Goal: Task Accomplishment & Management: Complete application form

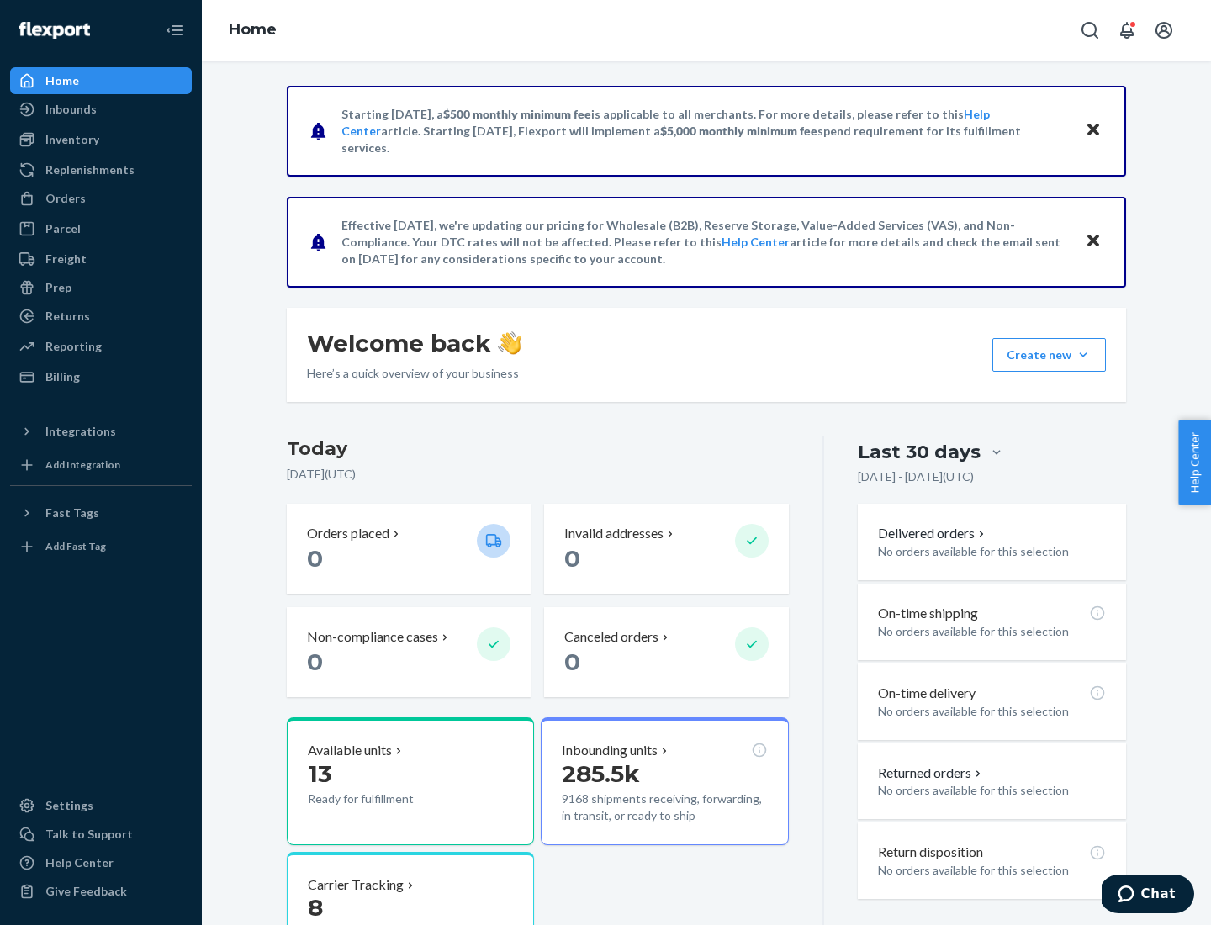
click at [1083, 355] on button "Create new Create new inbound Create new order Create new product" at bounding box center [1050, 355] width 114 height 34
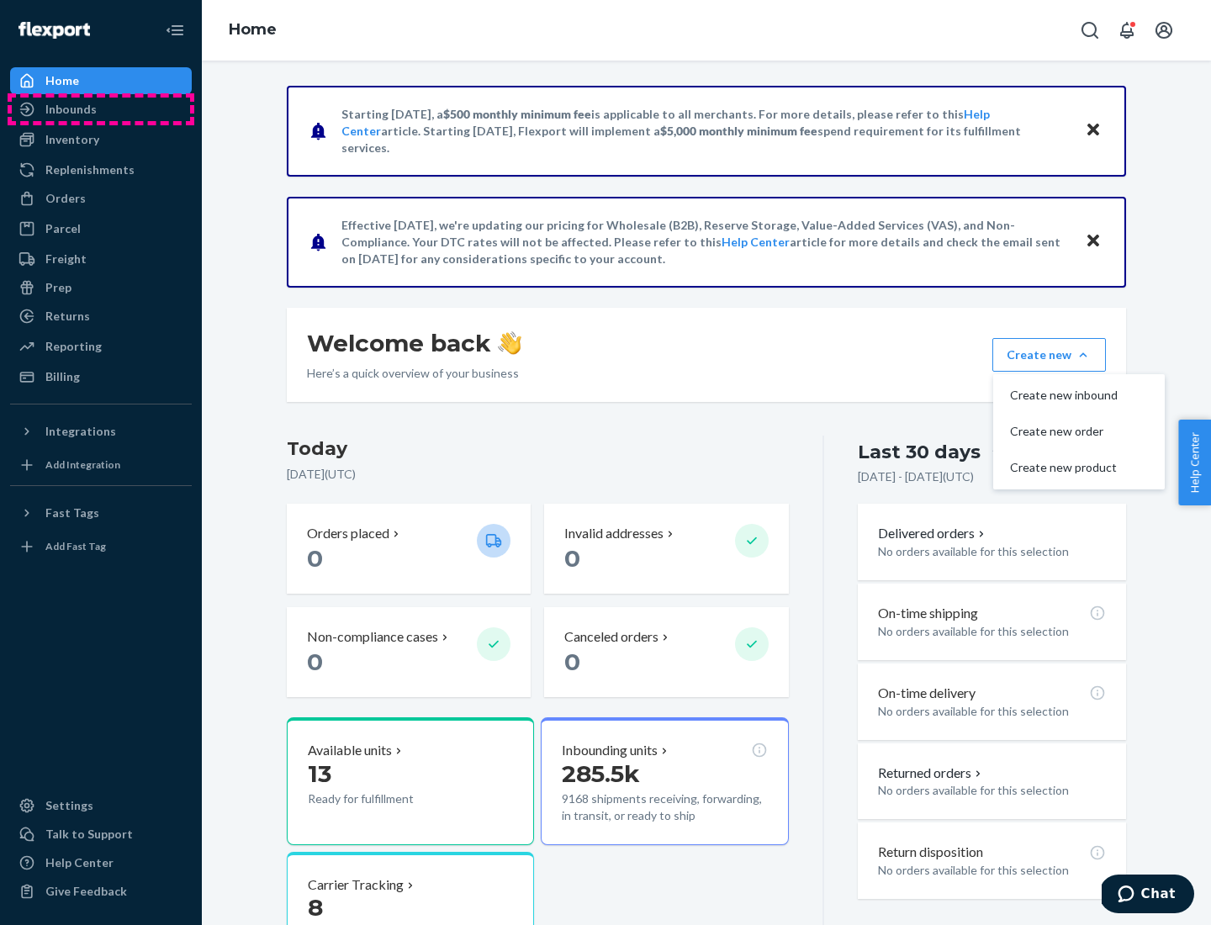
click at [101, 109] on div "Inbounds" at bounding box center [101, 110] width 178 height 24
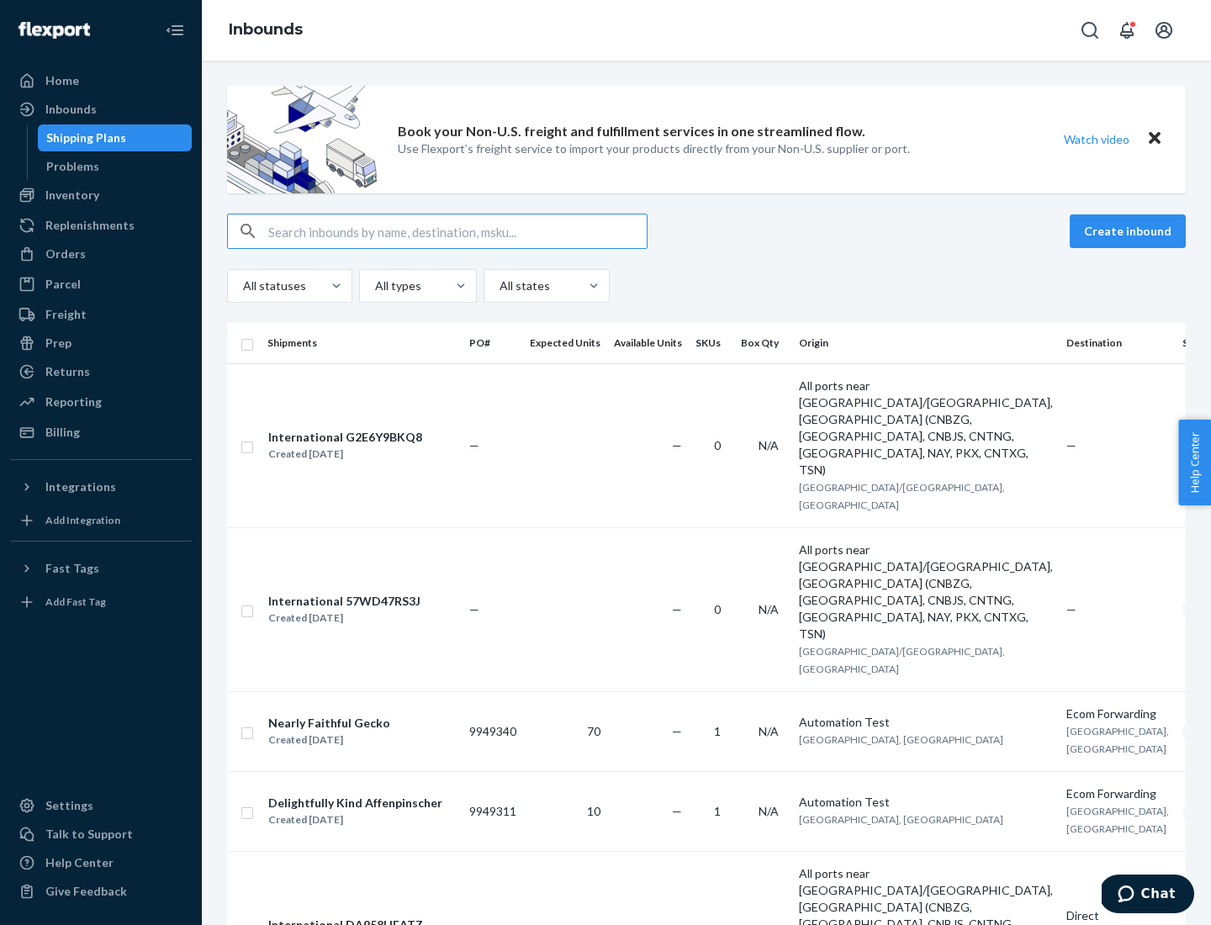
click at [1131, 231] on button "Create inbound" at bounding box center [1128, 232] width 116 height 34
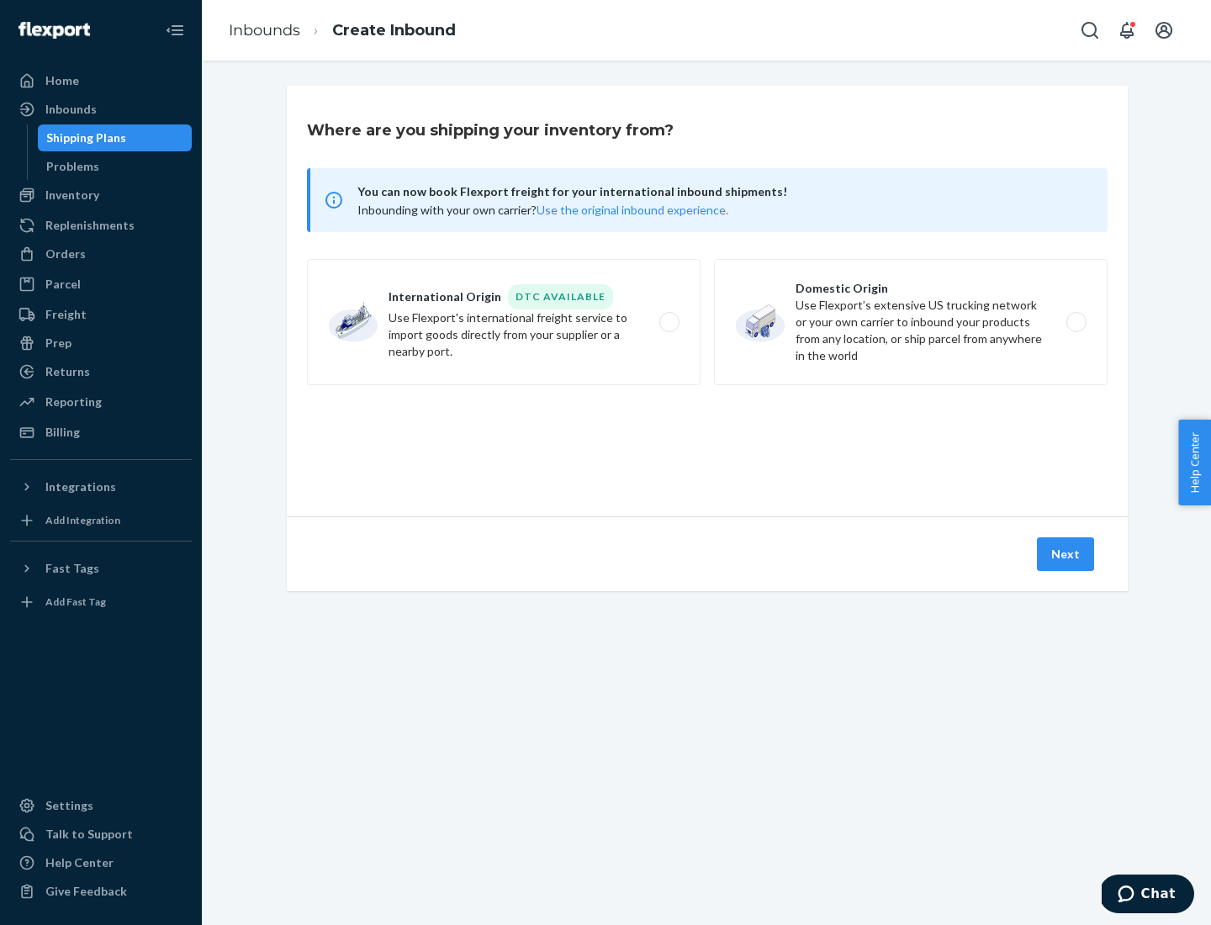
click at [911, 322] on label "Domestic Origin Use Flexport’s extensive US trucking network or your own carrie…" at bounding box center [911, 322] width 394 height 126
click at [1076, 322] on input "Domestic Origin Use Flexport’s extensive US trucking network or your own carrie…" at bounding box center [1081, 322] width 11 height 11
radio input "true"
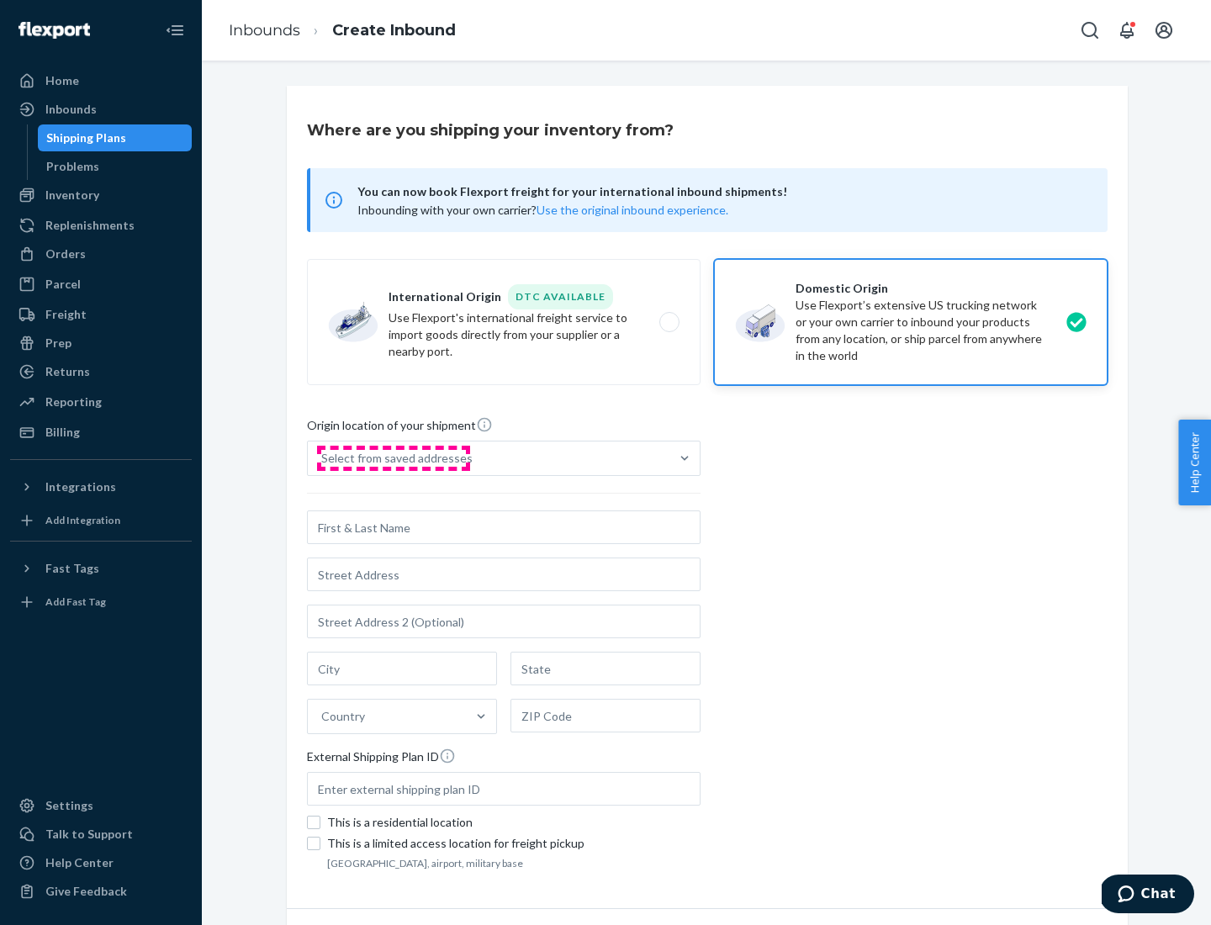
click at [393, 458] on div "Select from saved addresses" at bounding box center [396, 458] width 151 height 17
click at [323, 458] on input "Select from saved addresses" at bounding box center [322, 458] width 2 height 17
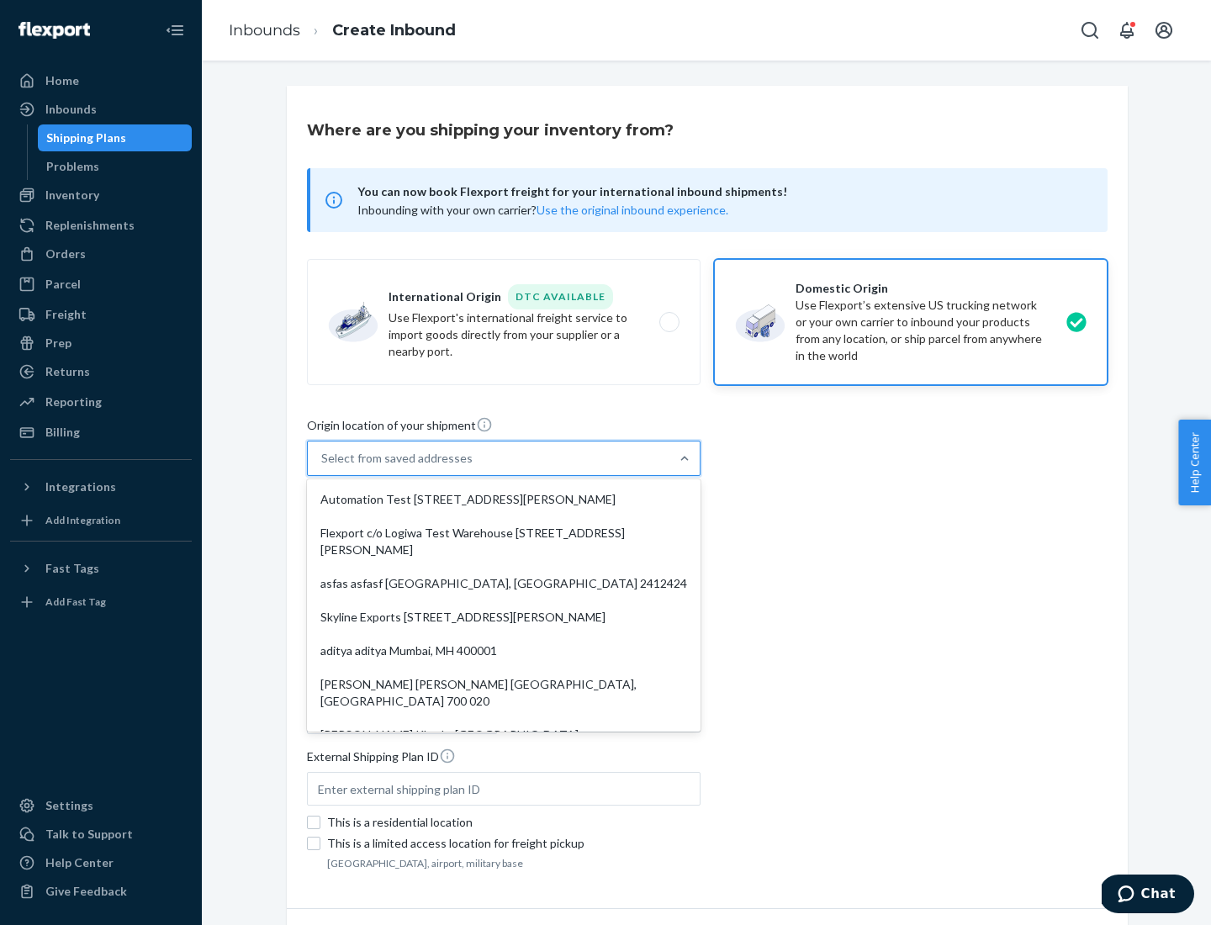
scroll to position [7, 0]
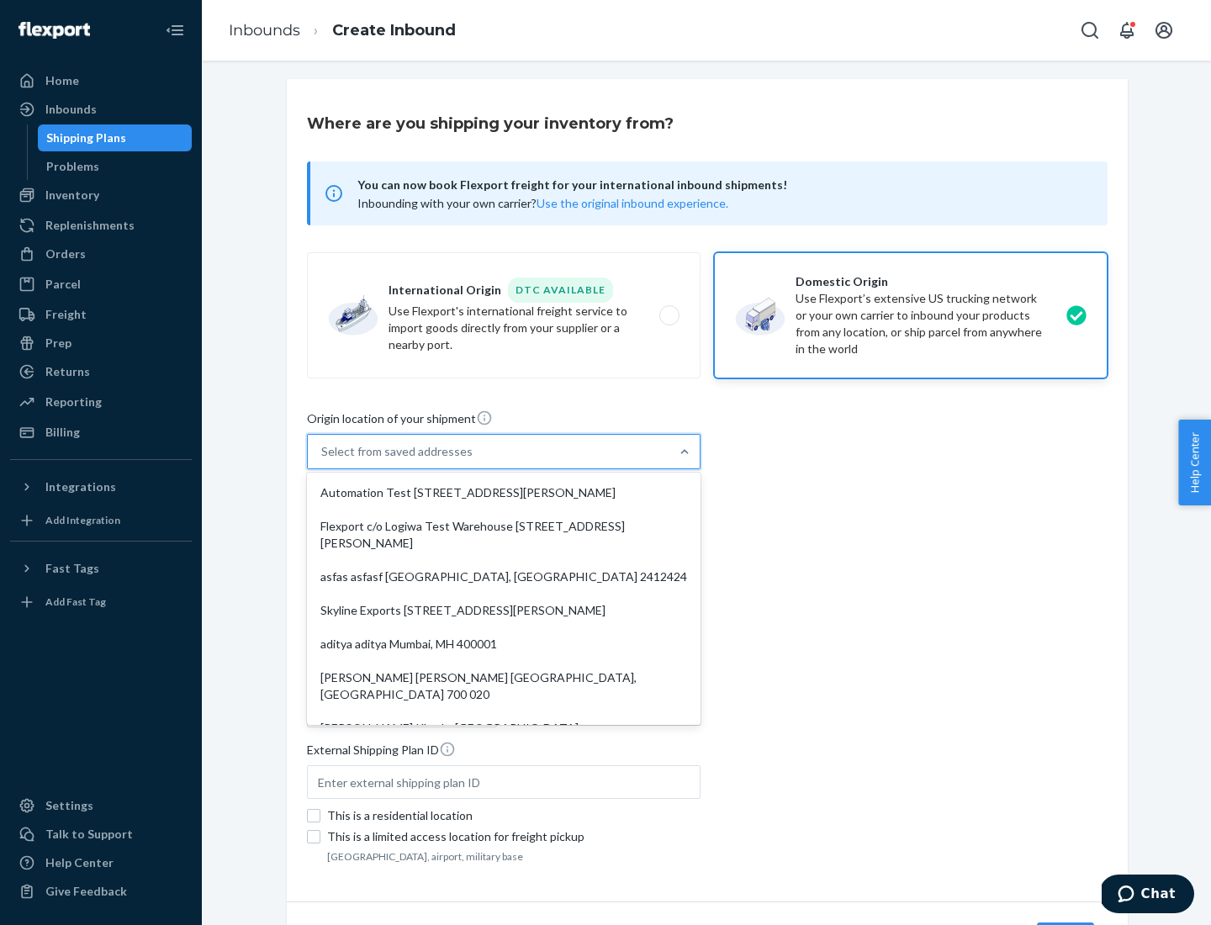
click at [504, 493] on div "Automation Test [STREET_ADDRESS][PERSON_NAME]" at bounding box center [503, 493] width 387 height 34
click at [323, 460] on input "option Automation Test [STREET_ADDRESS][PERSON_NAME]. 9 results available. Use …" at bounding box center [322, 451] width 2 height 17
type input "Automation Test"
type input "9th Floor"
type input "[GEOGRAPHIC_DATA]"
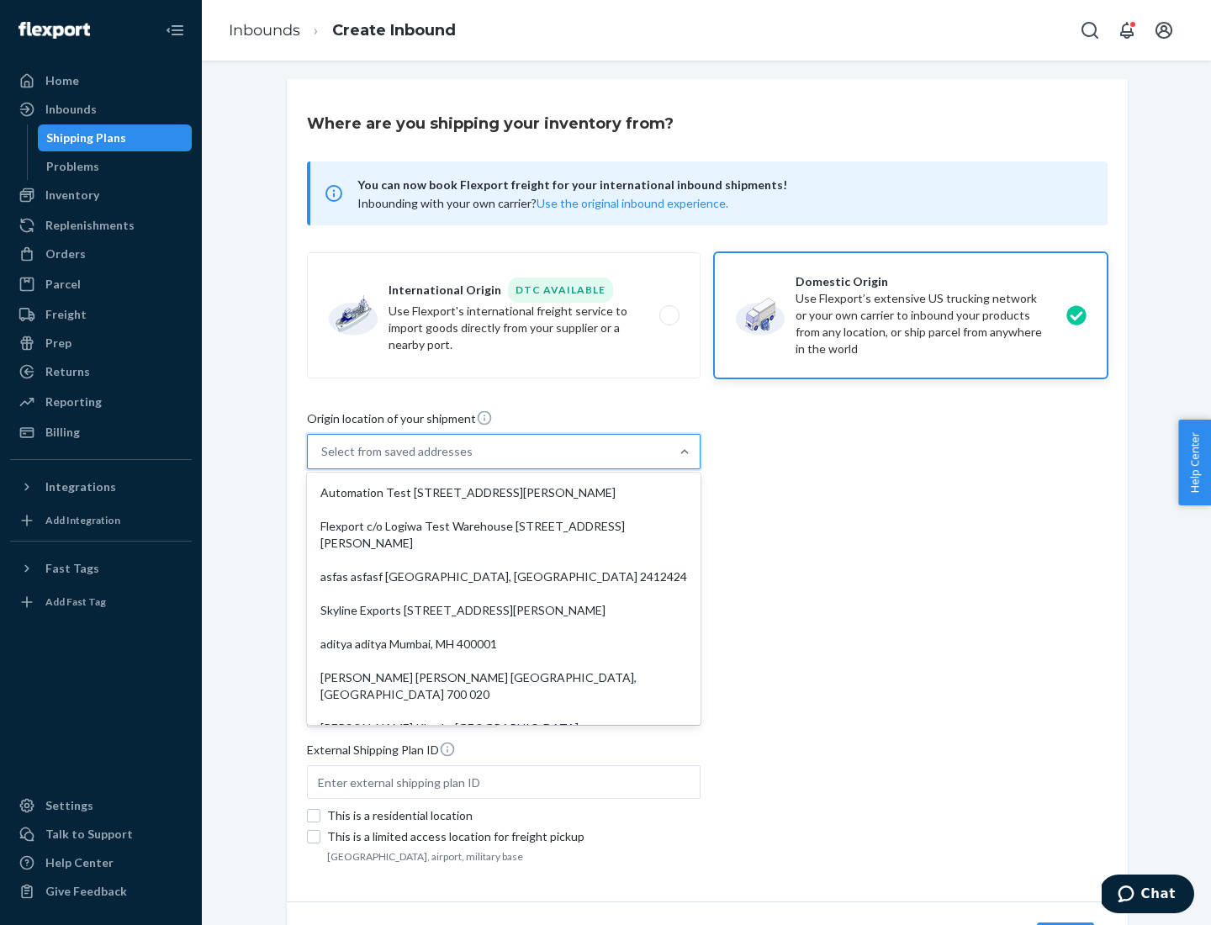
type input "CA"
type input "94104"
type input "[STREET_ADDRESS][PERSON_NAME]"
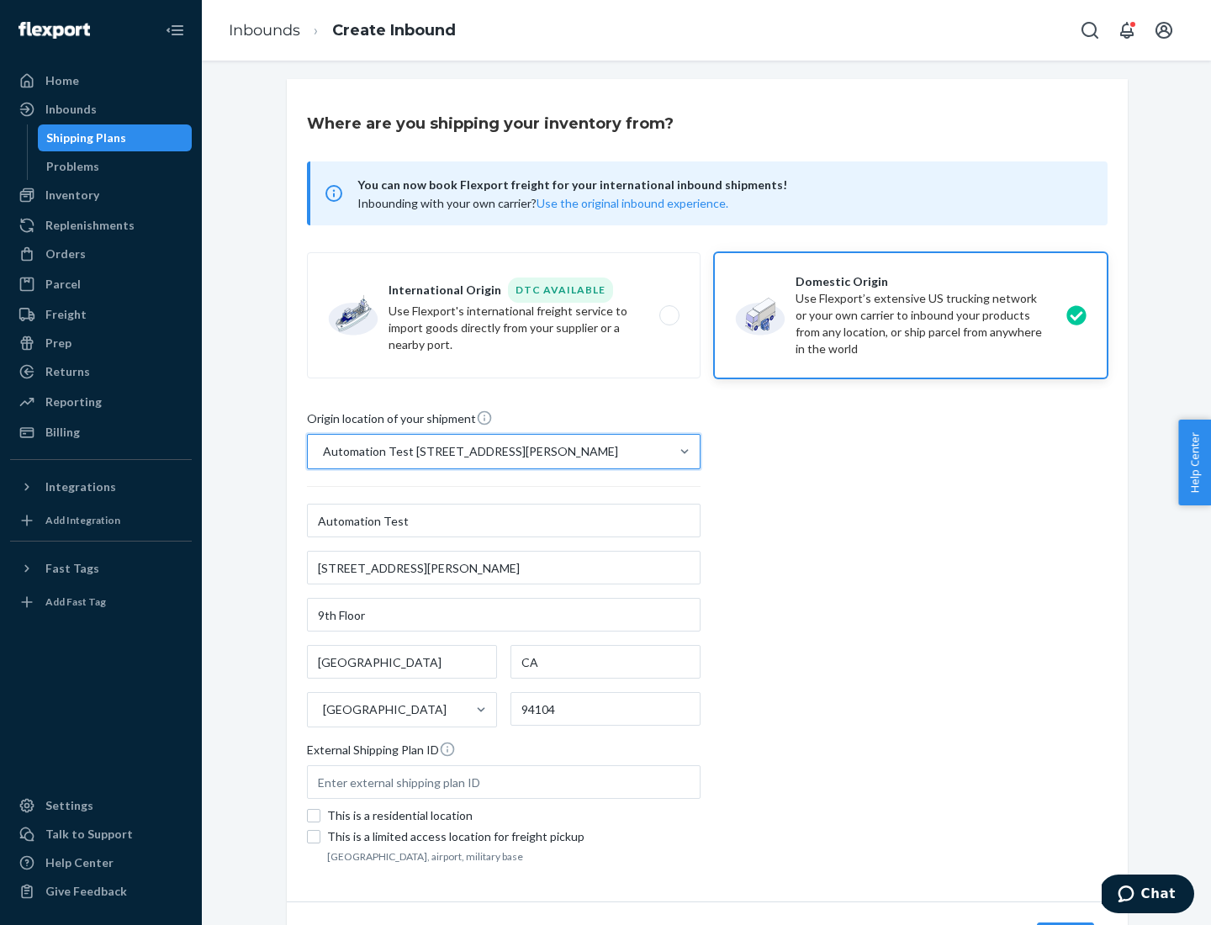
scroll to position [98, 0]
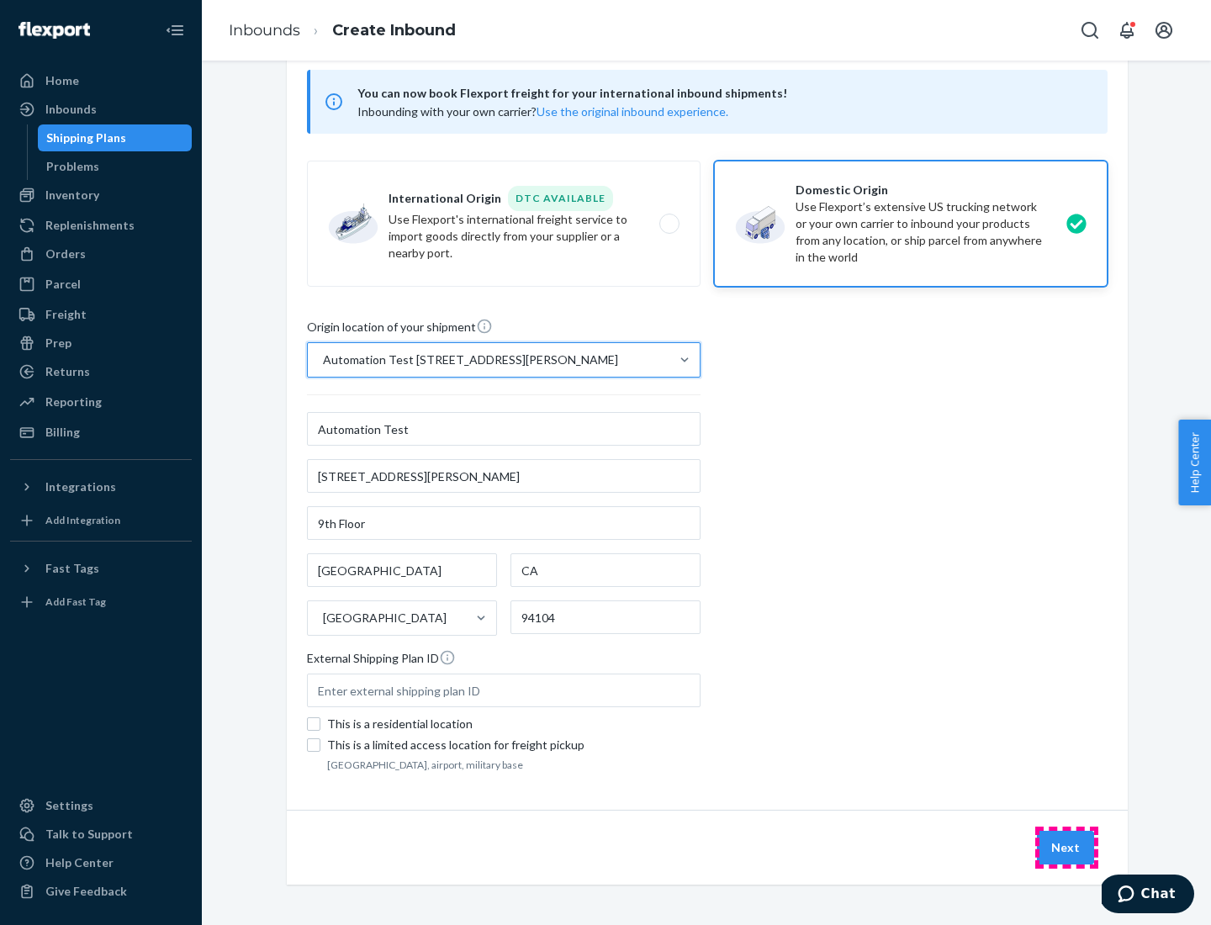
click at [1067, 848] on button "Next" at bounding box center [1065, 848] width 57 height 34
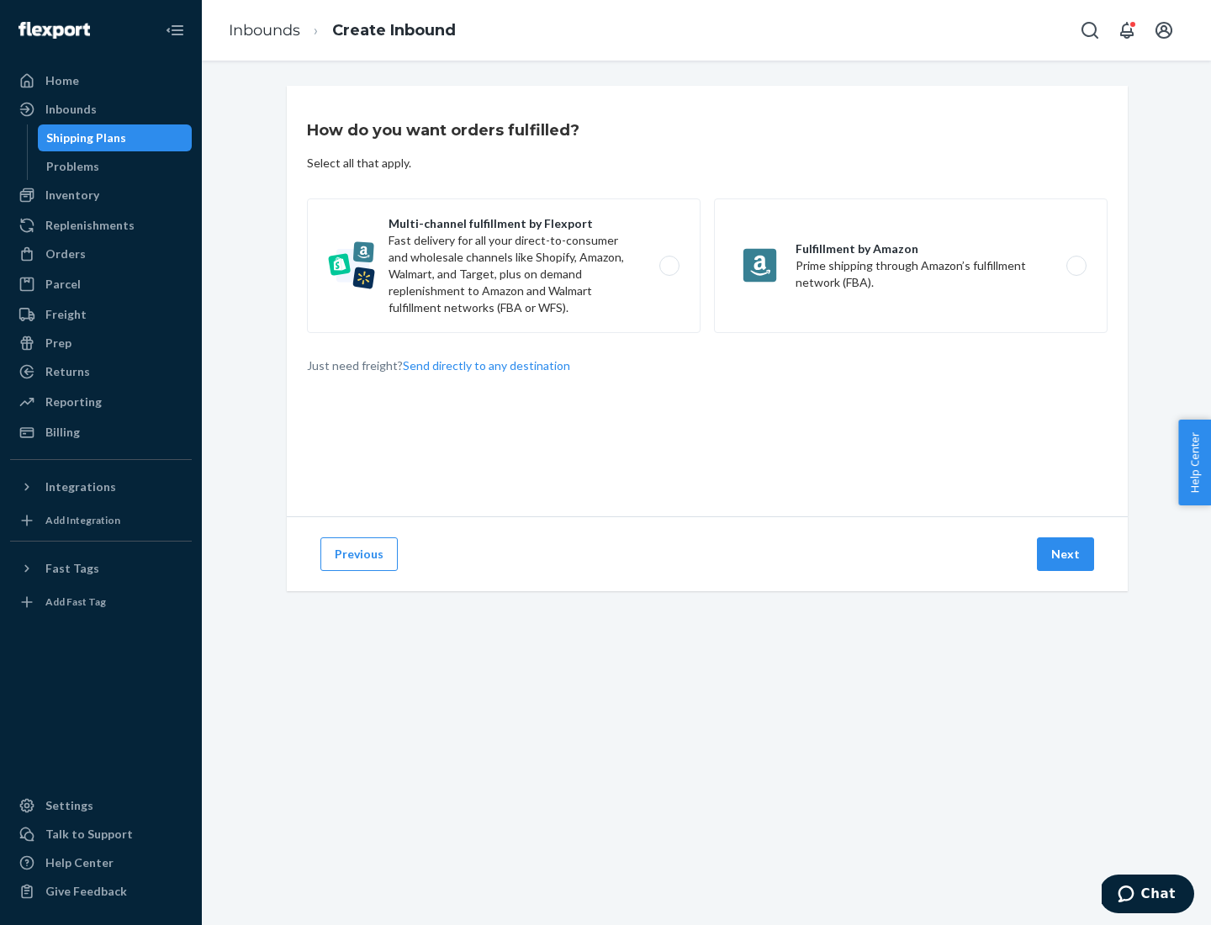
click at [504, 266] on label "Multi-channel fulfillment by Flexport Fast delivery for all your direct-to-cons…" at bounding box center [504, 266] width 394 height 135
click at [669, 266] on input "Multi-channel fulfillment by Flexport Fast delivery for all your direct-to-cons…" at bounding box center [674, 266] width 11 height 11
radio input "true"
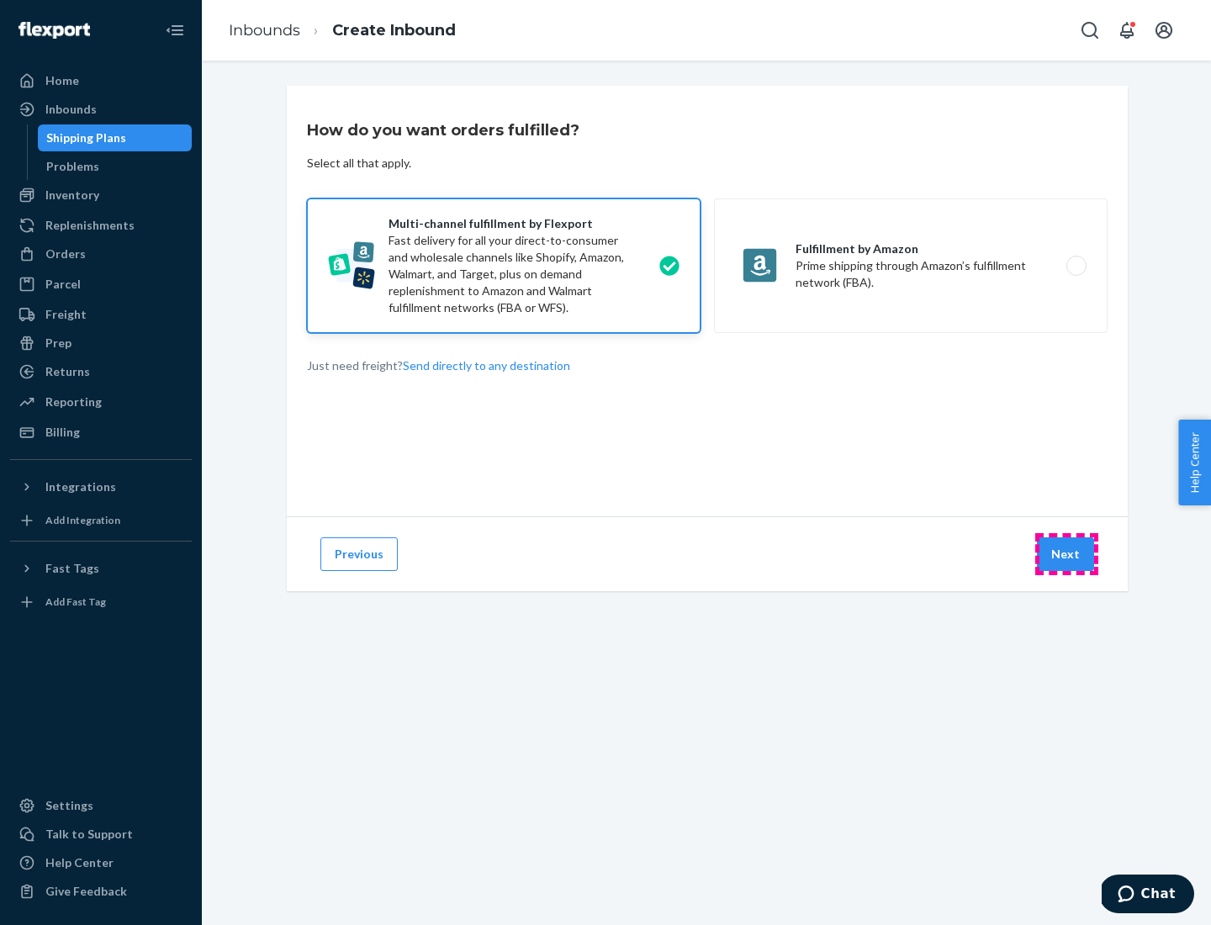
click at [1067, 554] on button "Next" at bounding box center [1065, 555] width 57 height 34
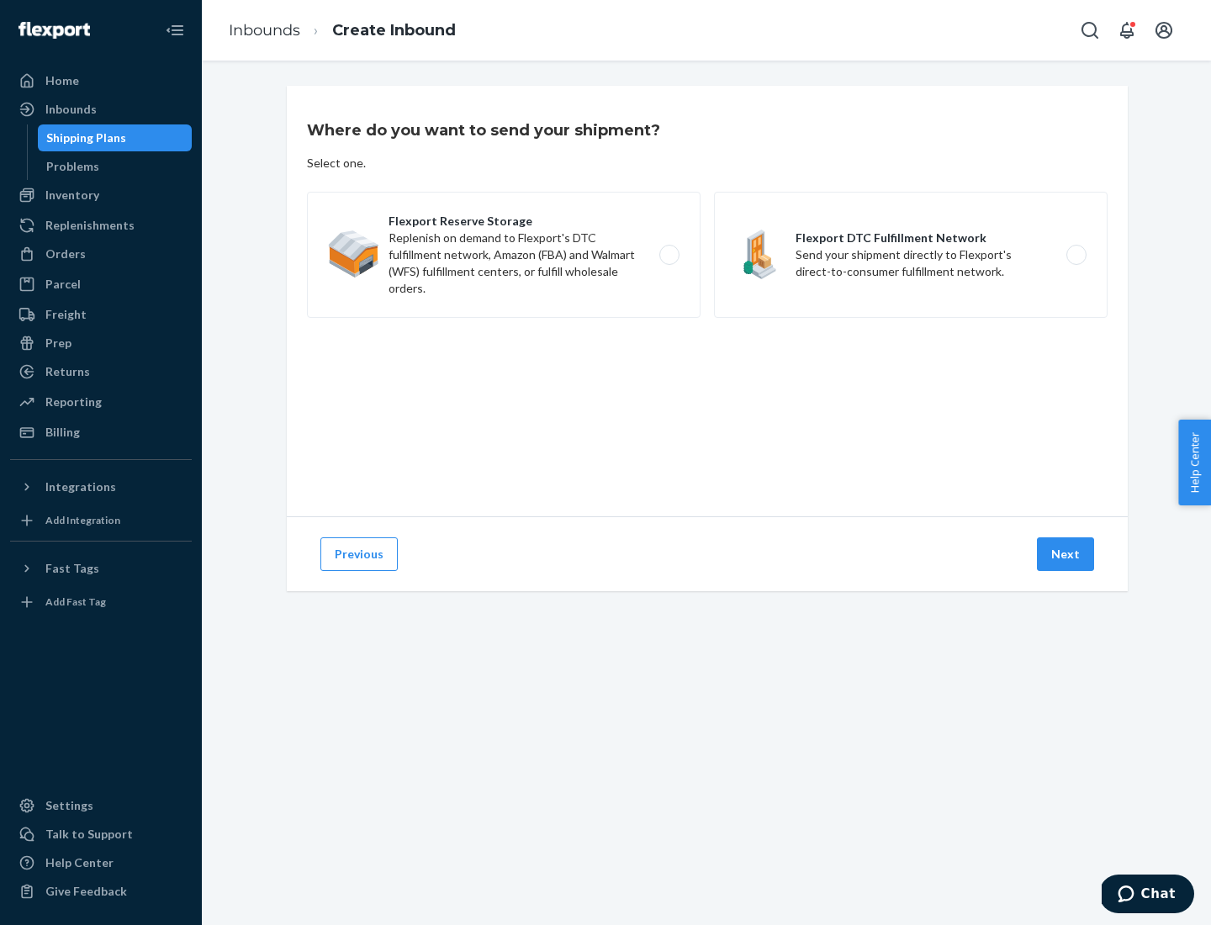
click at [911, 255] on label "Flexport DTC Fulfillment Network Send your shipment directly to Flexport's dire…" at bounding box center [911, 255] width 394 height 126
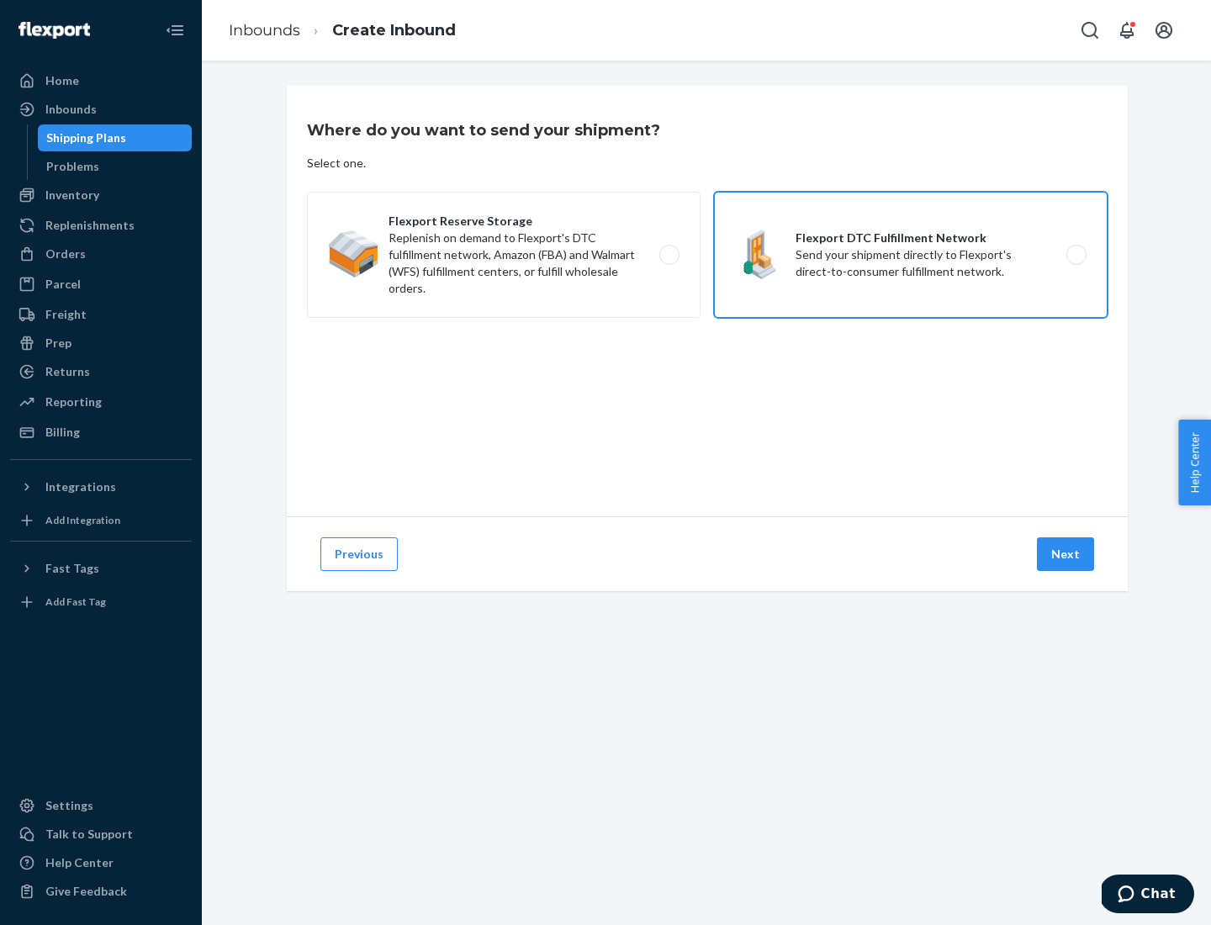
click at [1076, 255] on input "Flexport DTC Fulfillment Network Send your shipment directly to Flexport's dire…" at bounding box center [1081, 255] width 11 height 11
radio input "true"
click at [1067, 554] on button "Next" at bounding box center [1065, 555] width 57 height 34
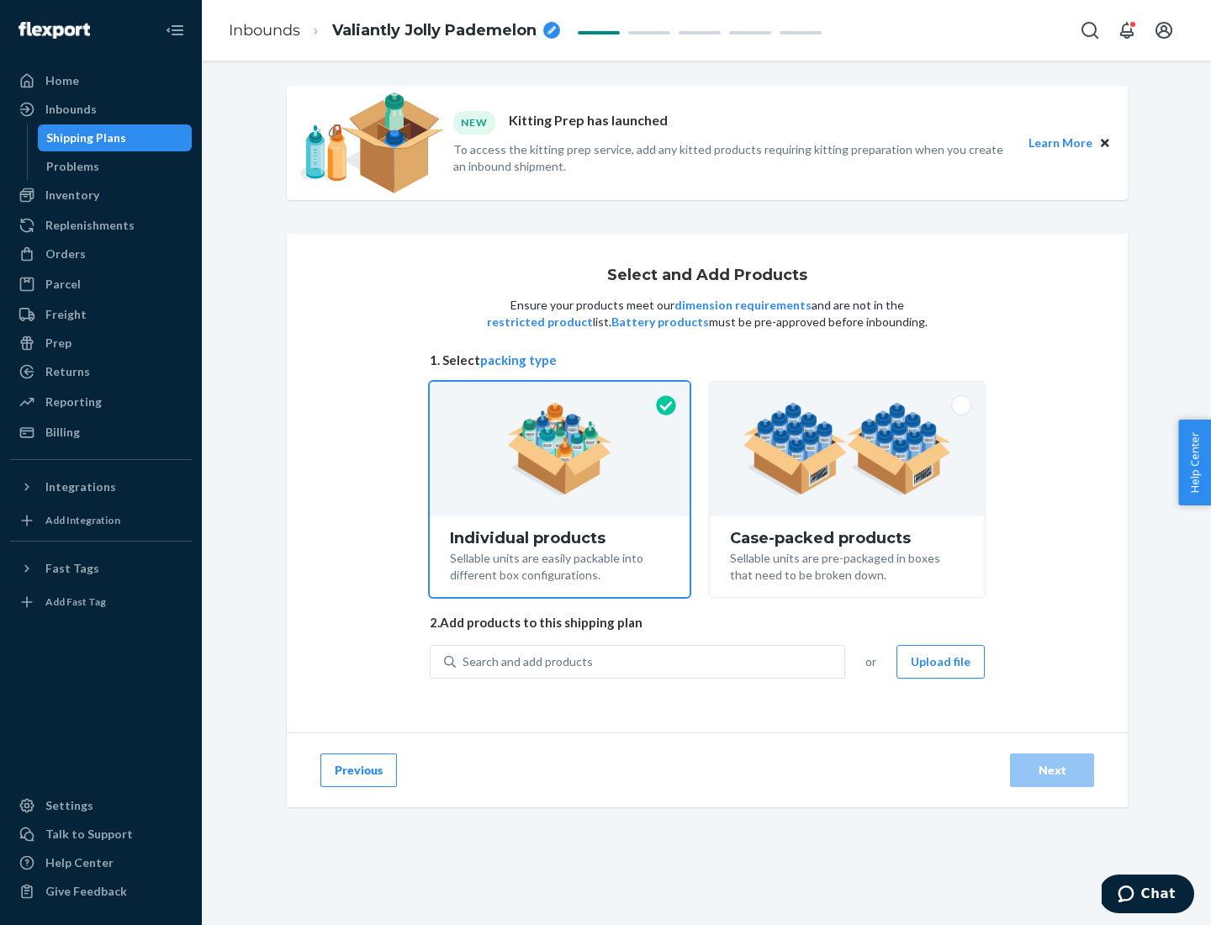
click at [848, 449] on img at bounding box center [847, 449] width 209 height 93
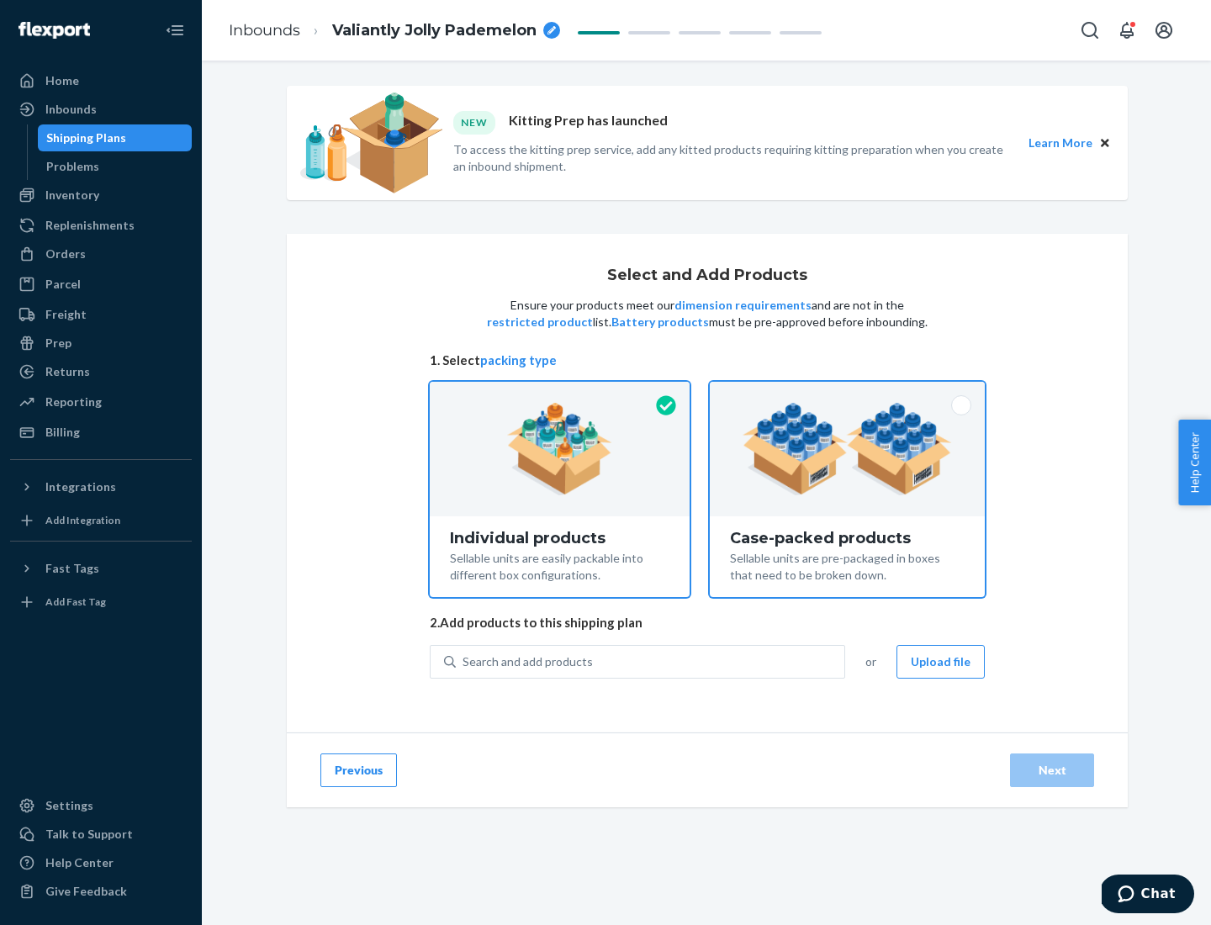
click at [848, 393] on input "Case-packed products Sellable units are pre-packaged in boxes that need to be b…" at bounding box center [847, 387] width 11 height 11
radio input "true"
radio input "false"
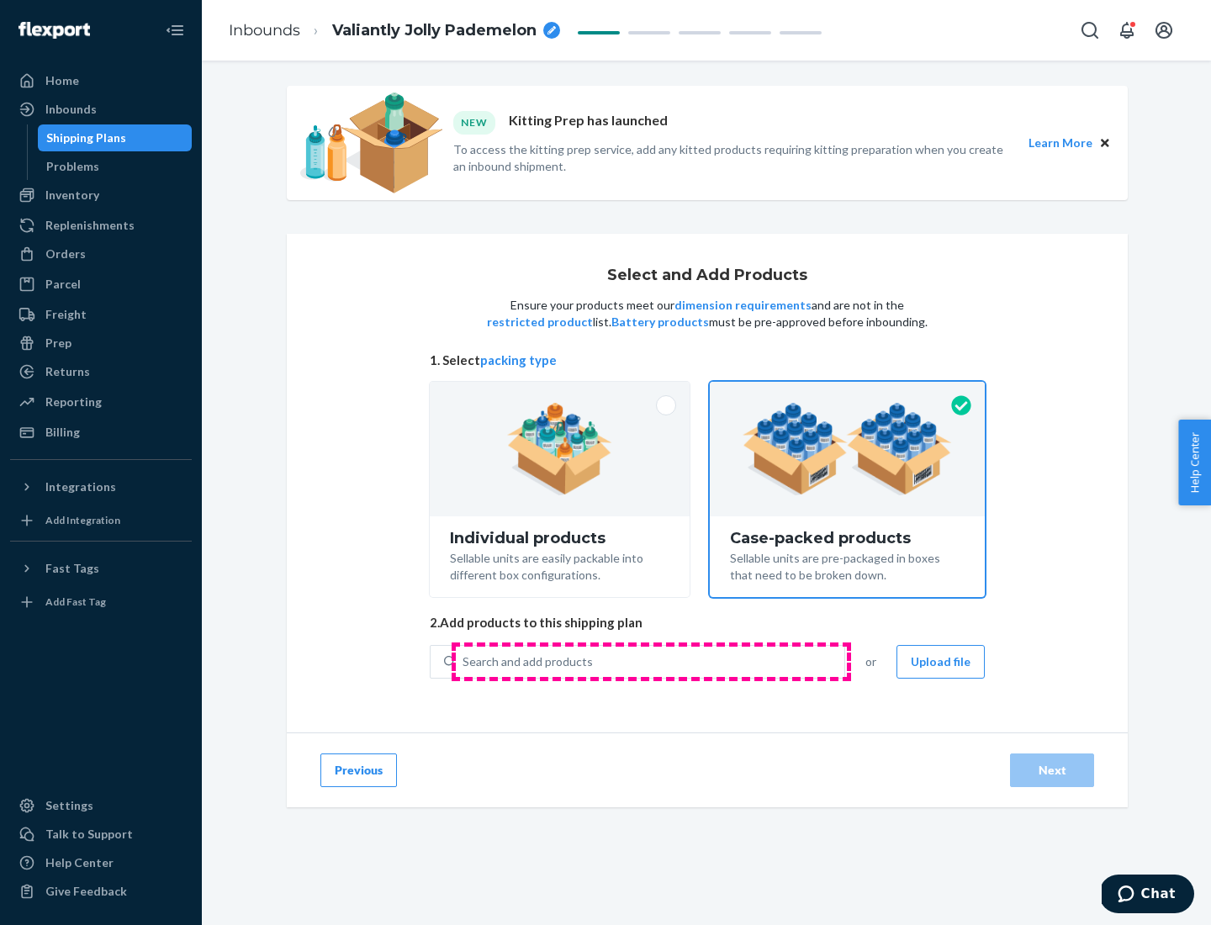
click at [651, 661] on div "Search and add products" at bounding box center [650, 662] width 389 height 30
click at [464, 661] on input "Search and add products" at bounding box center [464, 662] width 2 height 17
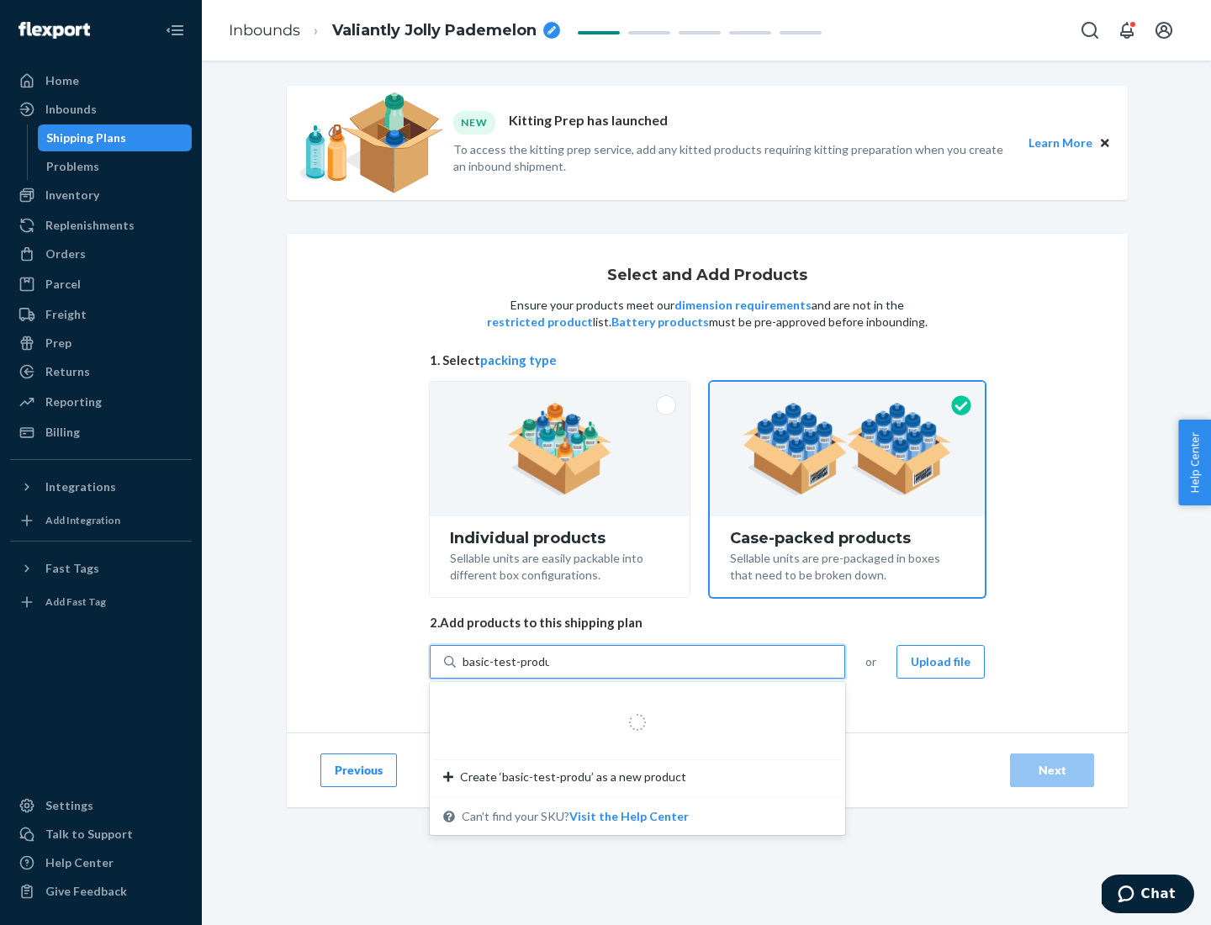
type input "basic-test-product-1"
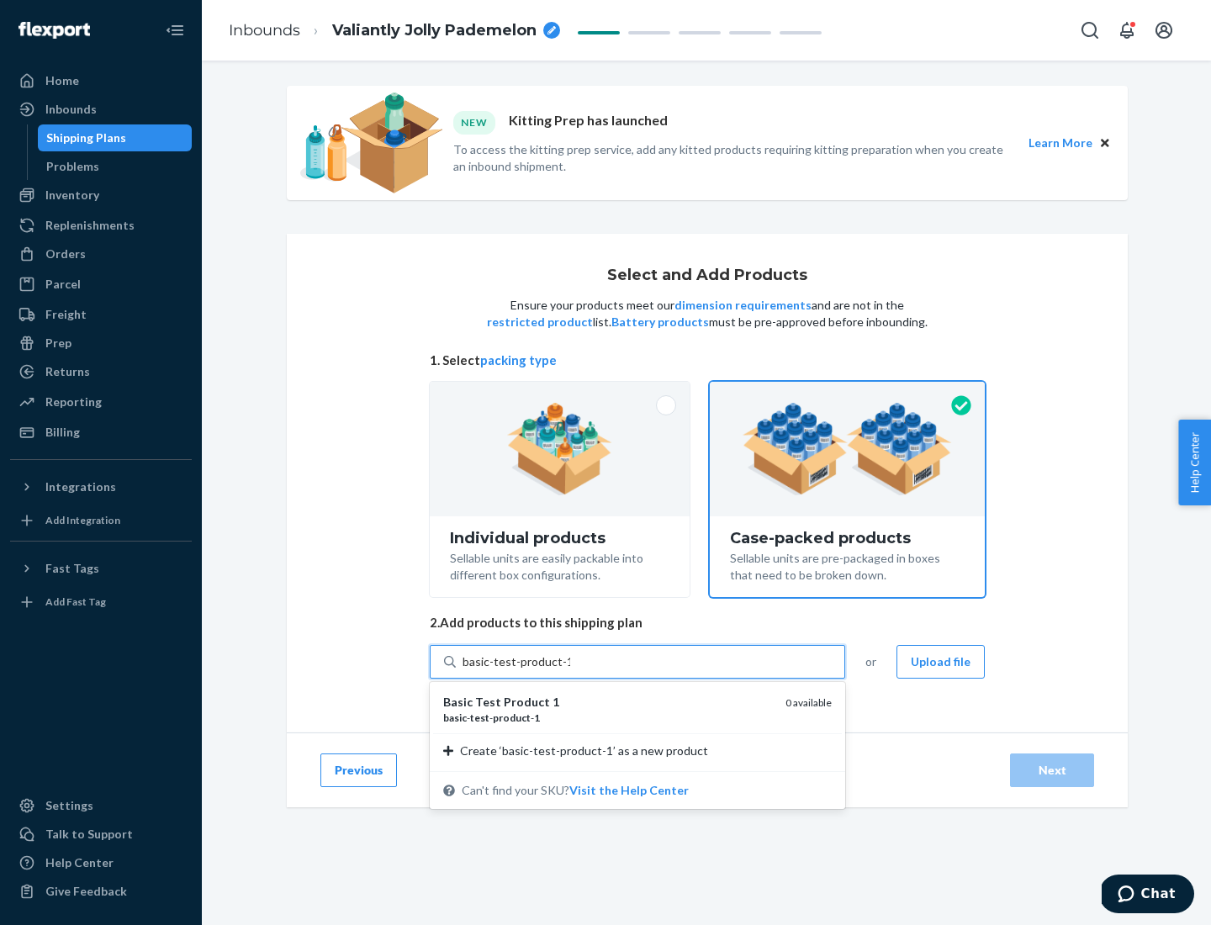
click at [608, 718] on div "basic - test - product - 1" at bounding box center [607, 718] width 329 height 14
click at [570, 670] on input "basic-test-product-1" at bounding box center [517, 662] width 108 height 17
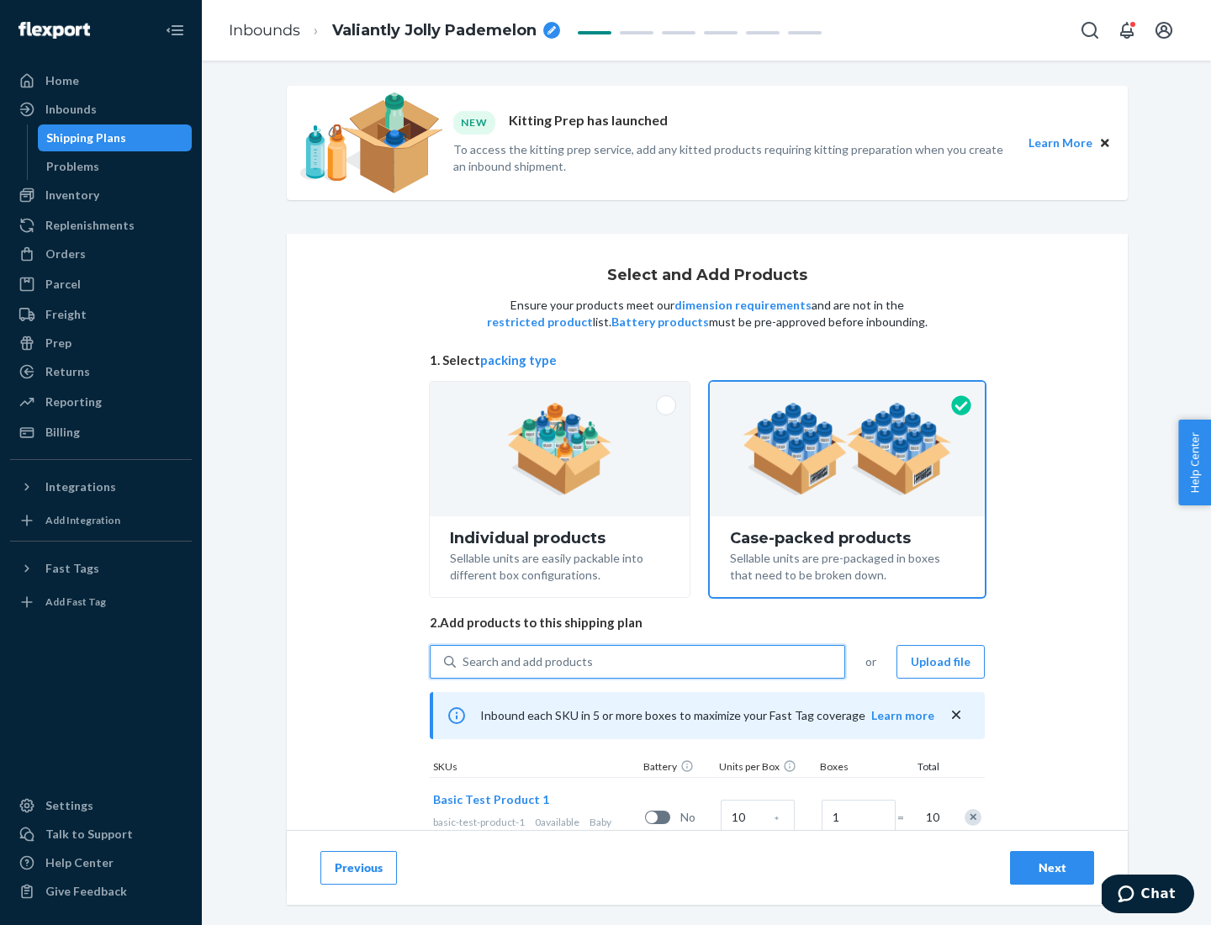
scroll to position [61, 0]
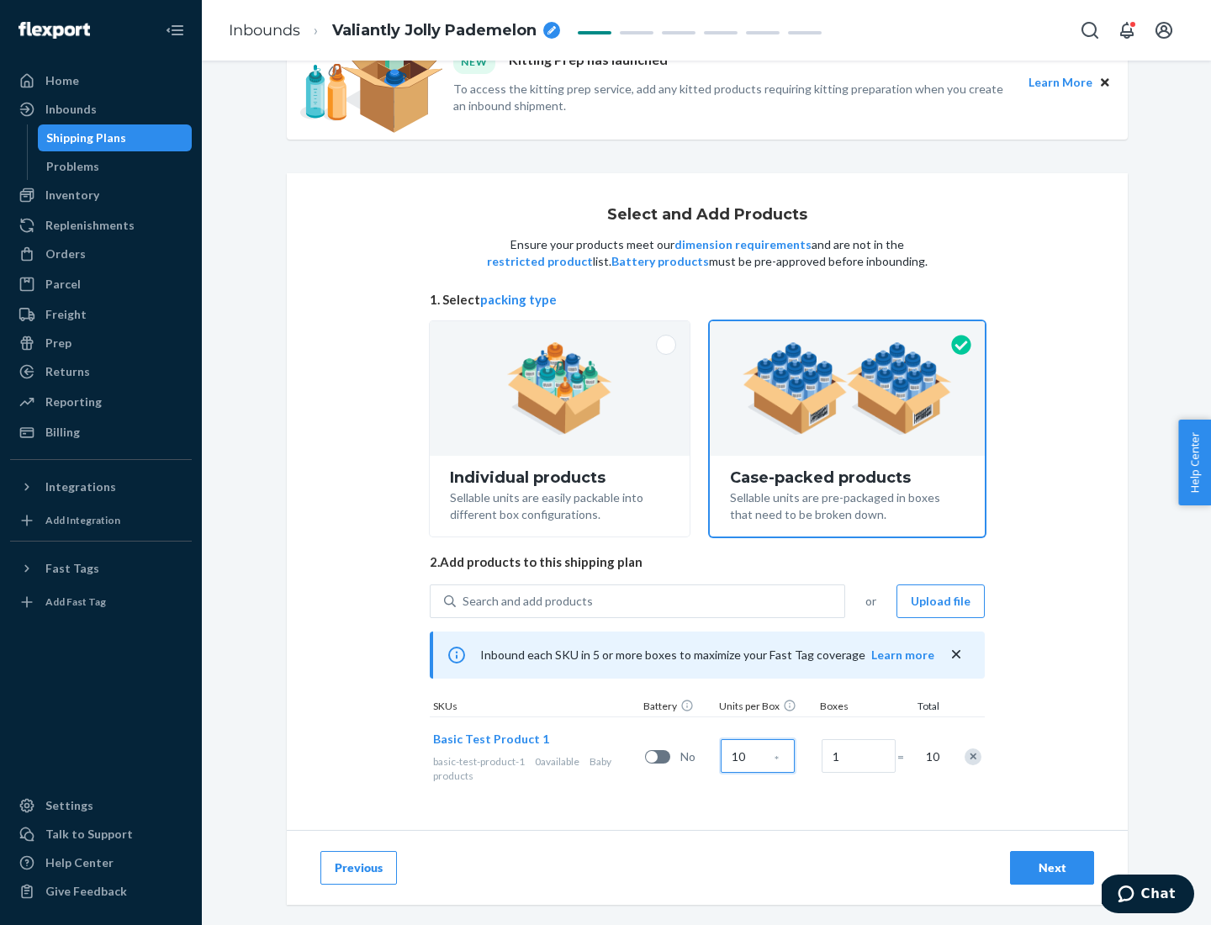
type input "10"
type input "7"
click at [1052, 868] on div "Next" at bounding box center [1053, 868] width 56 height 17
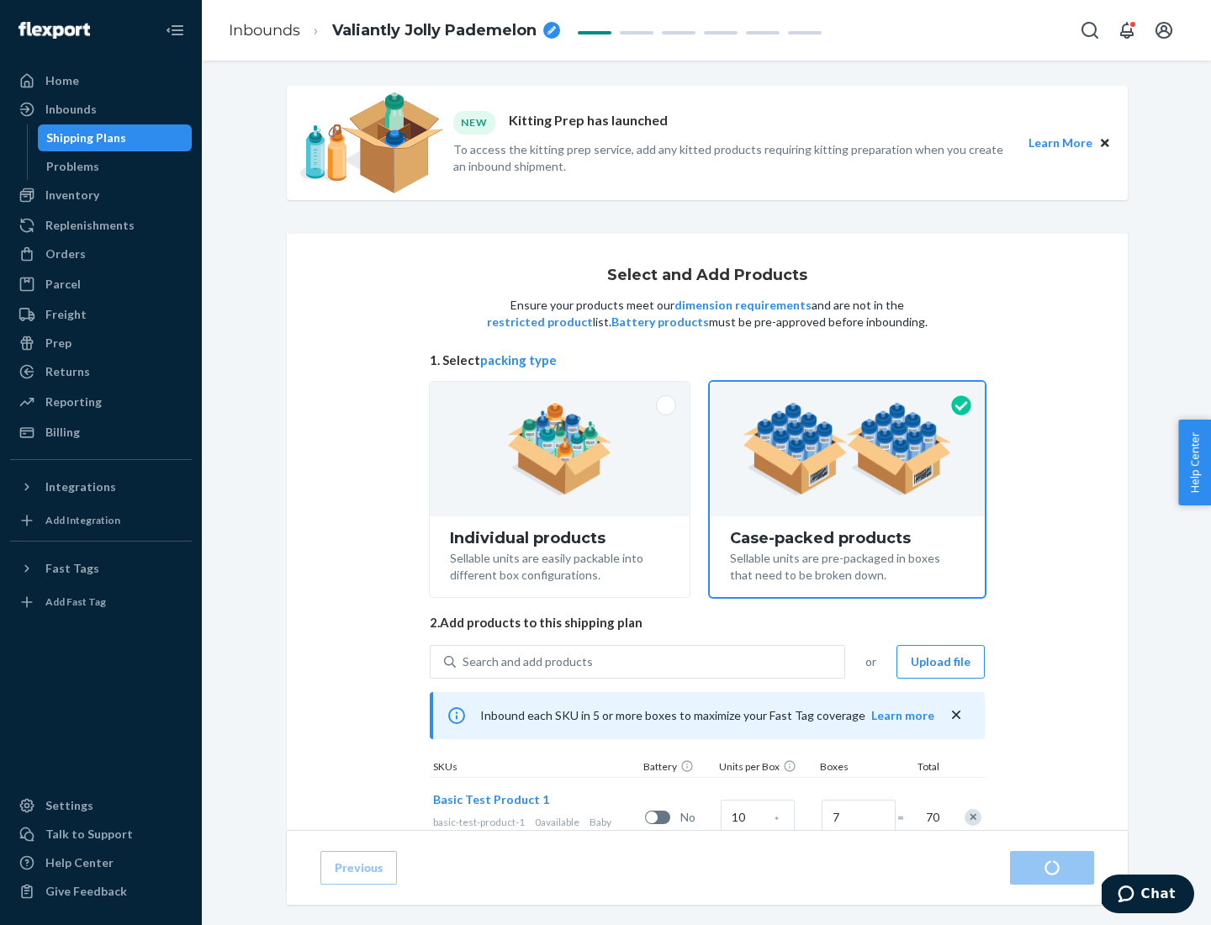
radio input "true"
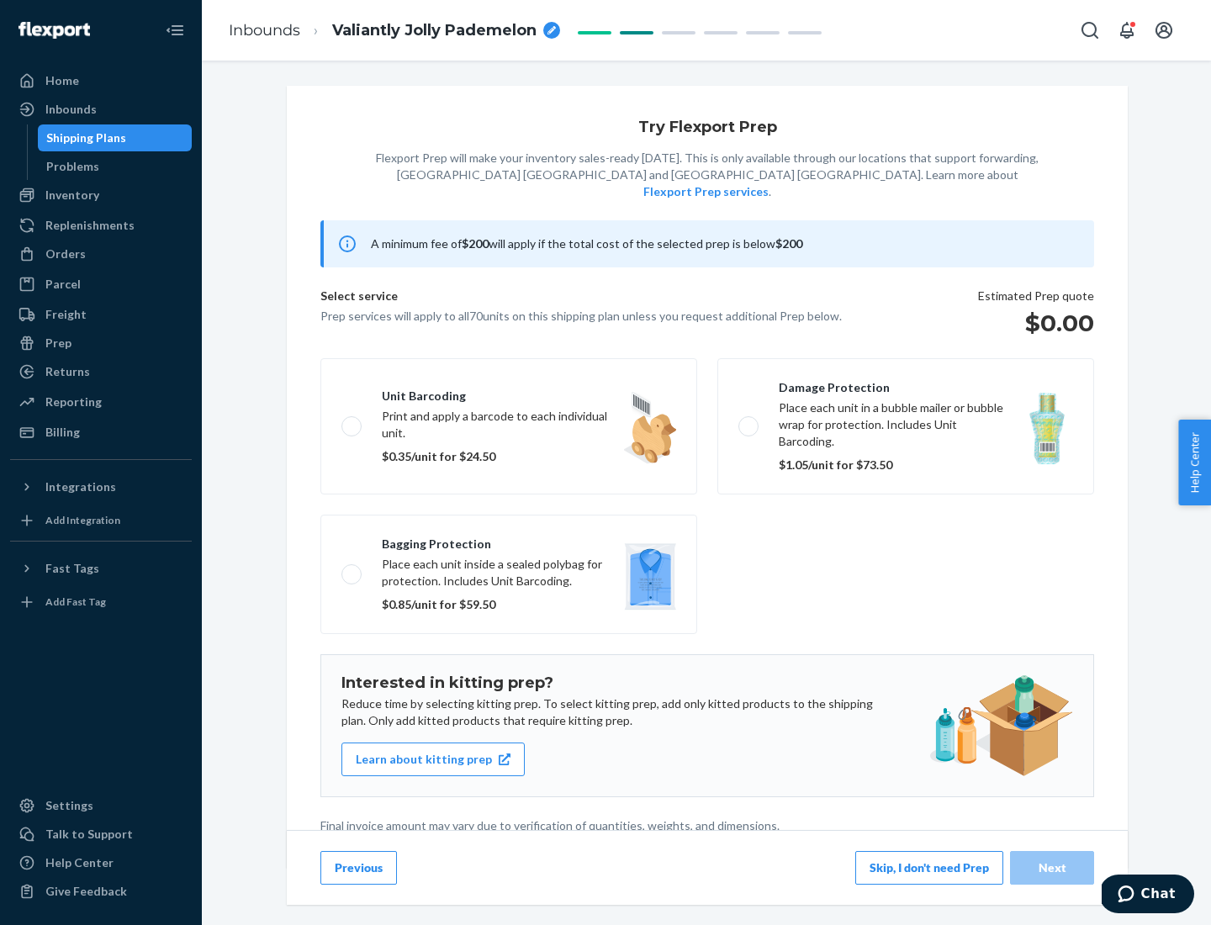
scroll to position [4, 0]
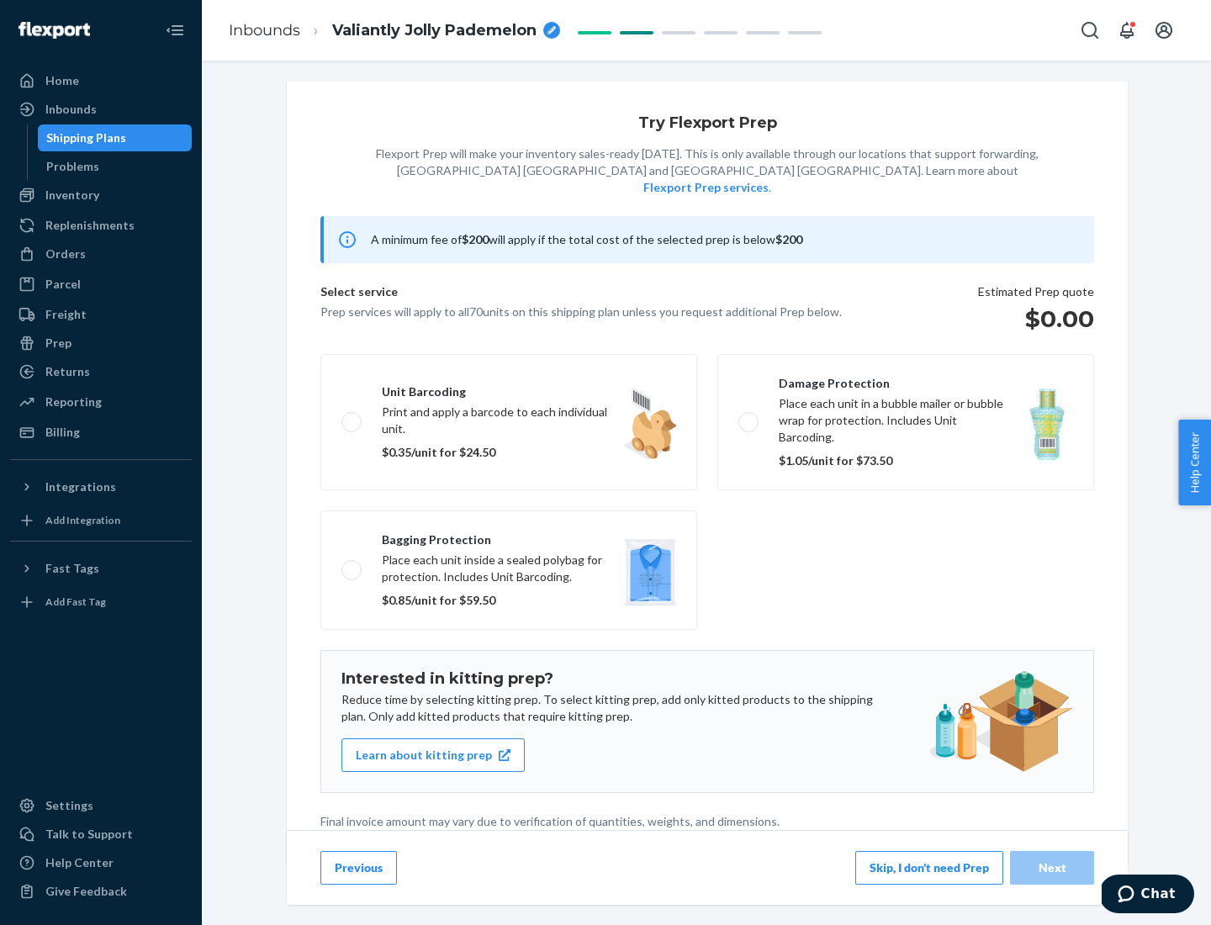
click at [509, 536] on label "Bagging protection Place each unit inside a sealed polybag for protection. Incl…" at bounding box center [508, 570] width 377 height 119
click at [352, 564] on input "Bagging protection Place each unit inside a sealed polybag for protection. Incl…" at bounding box center [347, 569] width 11 height 11
checkbox input "true"
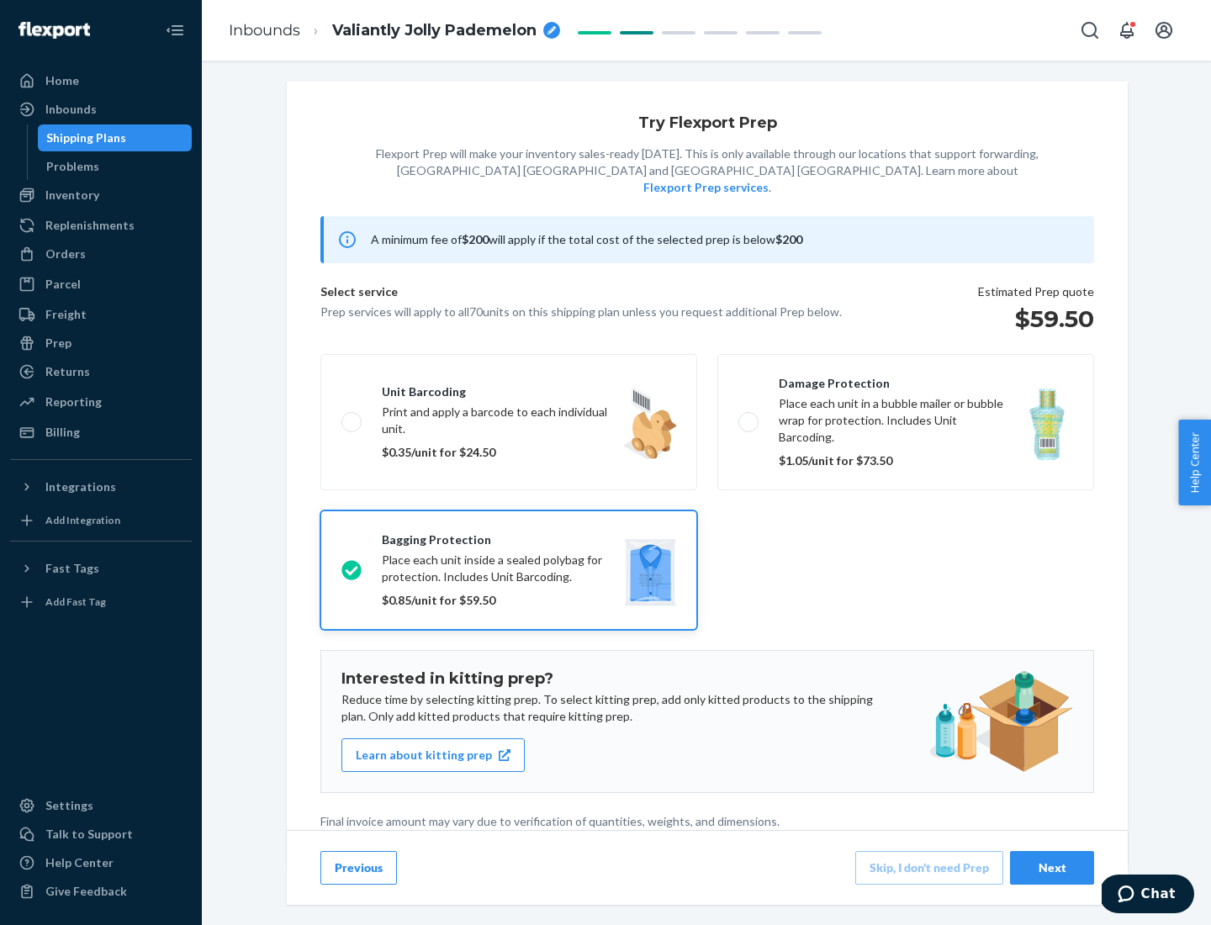
click at [1052, 867] on div "Next" at bounding box center [1053, 868] width 56 height 17
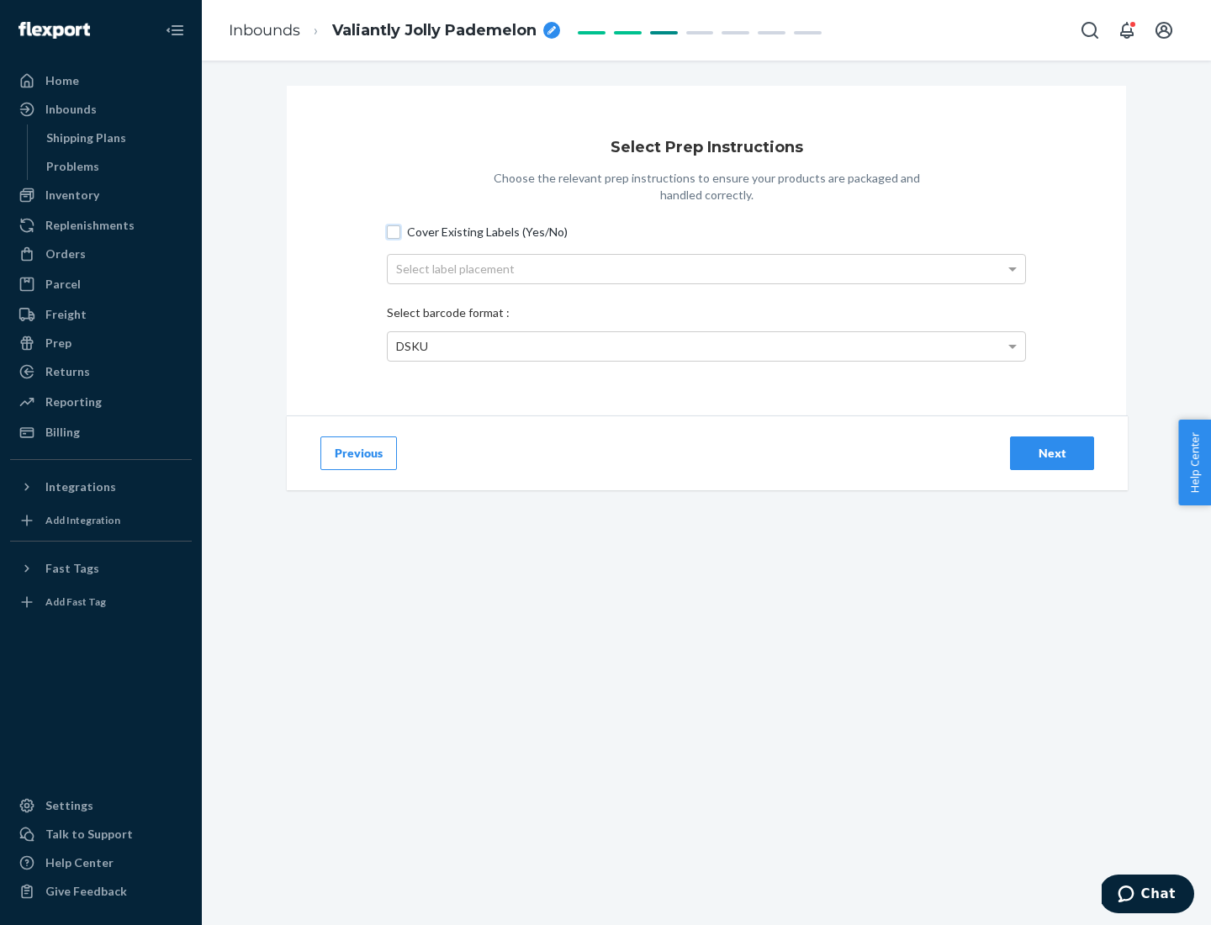
click at [394, 231] on input "Cover Existing Labels (Yes/No)" at bounding box center [393, 231] width 13 height 13
checkbox input "true"
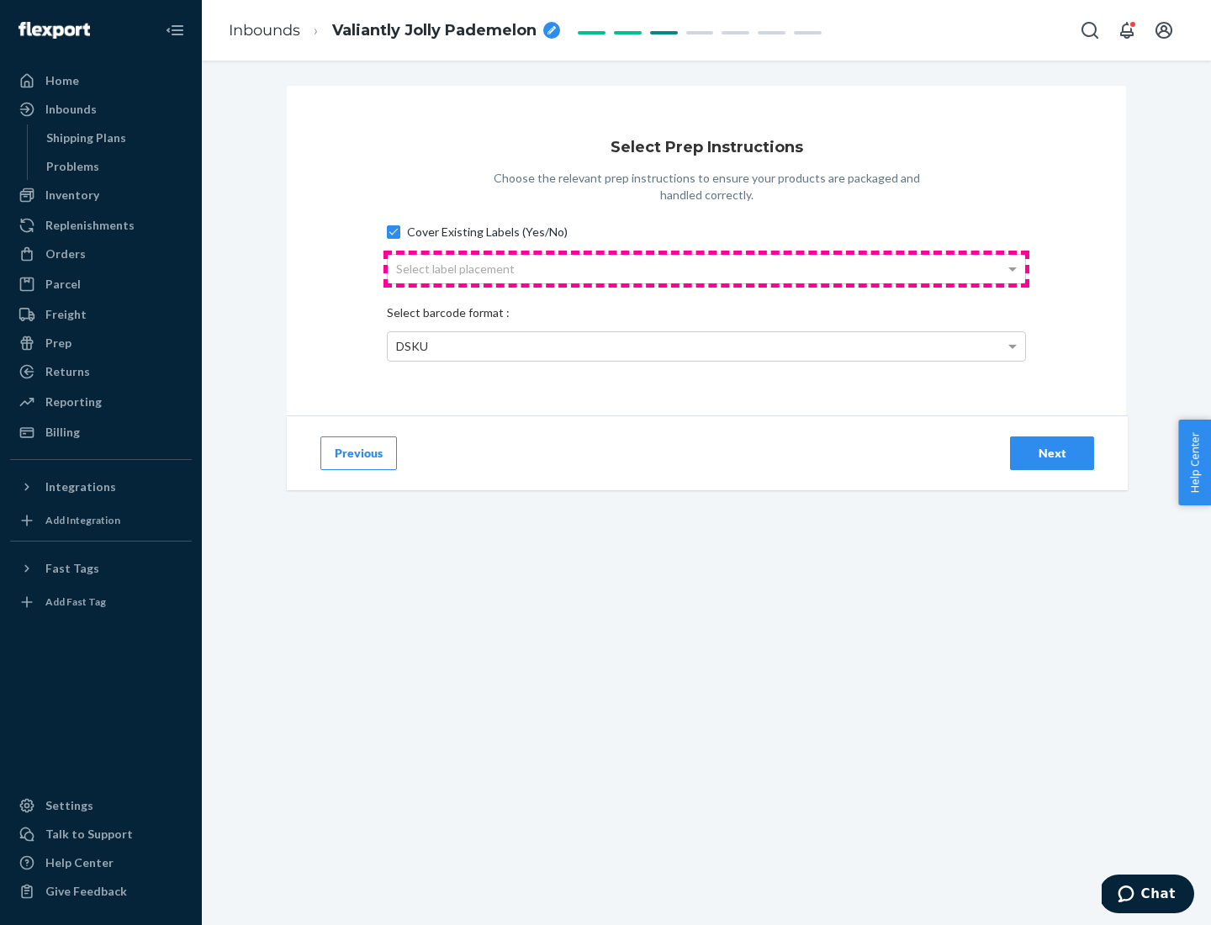
click at [707, 268] on div "Select label placement" at bounding box center [707, 269] width 638 height 29
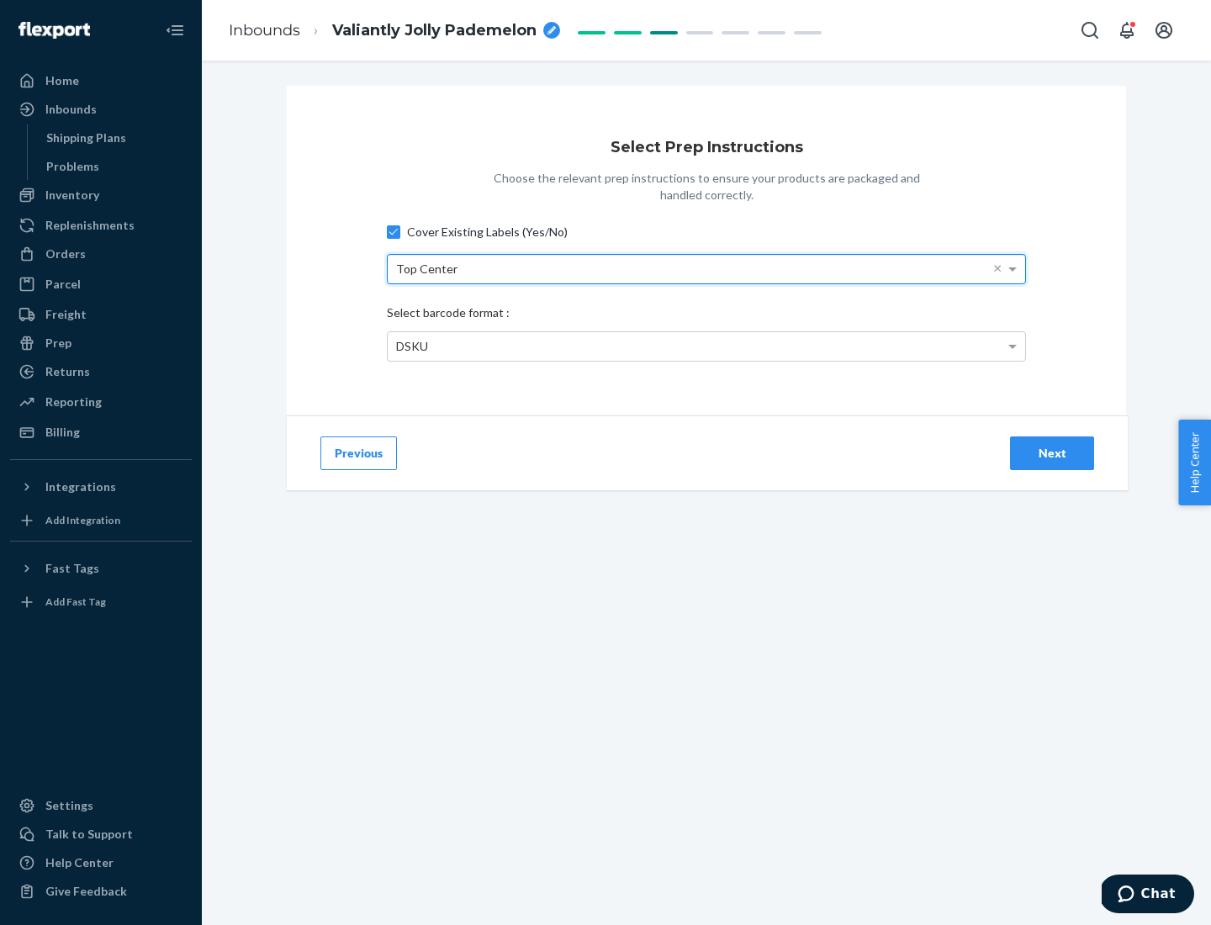
click at [707, 346] on div "DSKU" at bounding box center [707, 346] width 638 height 29
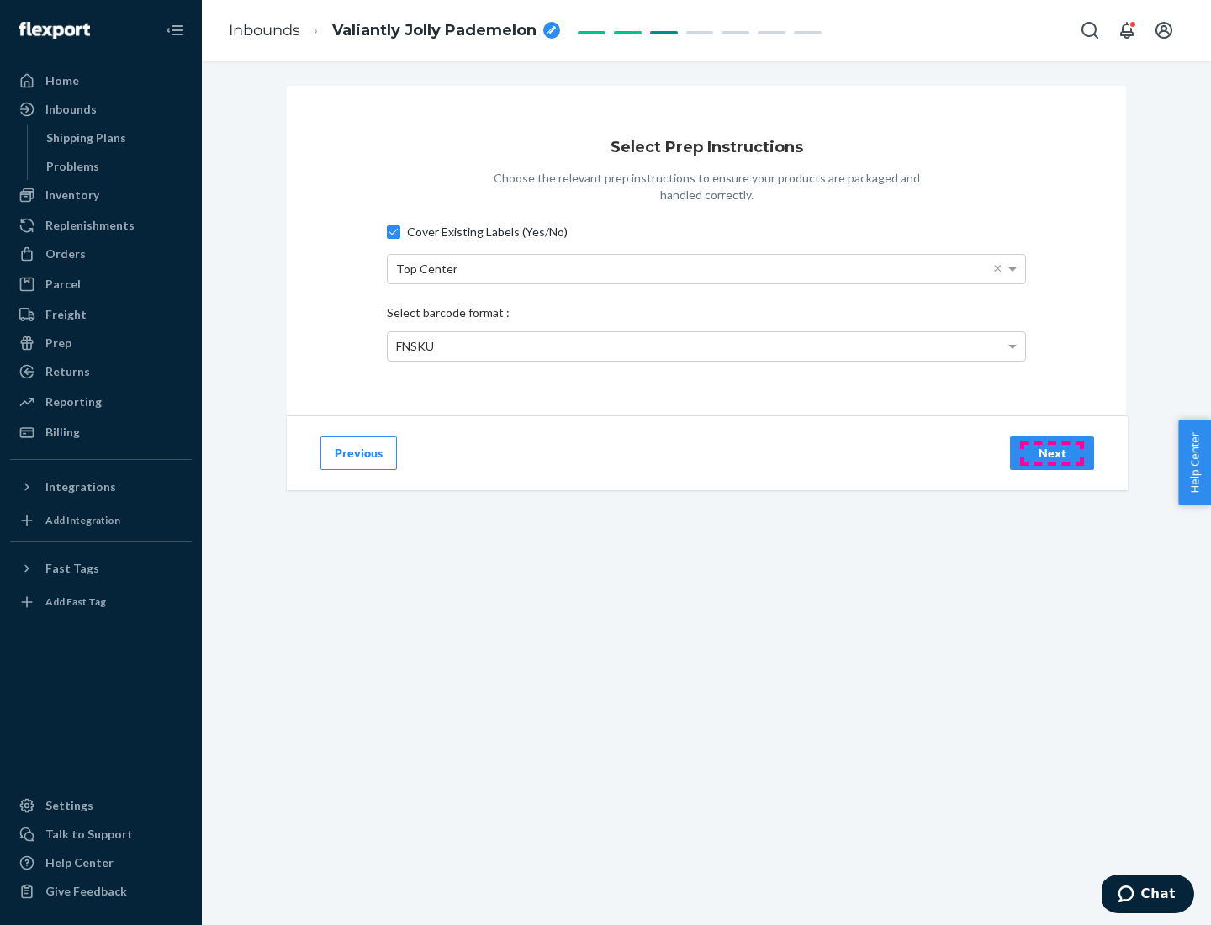
click at [1052, 453] on div "Next" at bounding box center [1053, 453] width 56 height 17
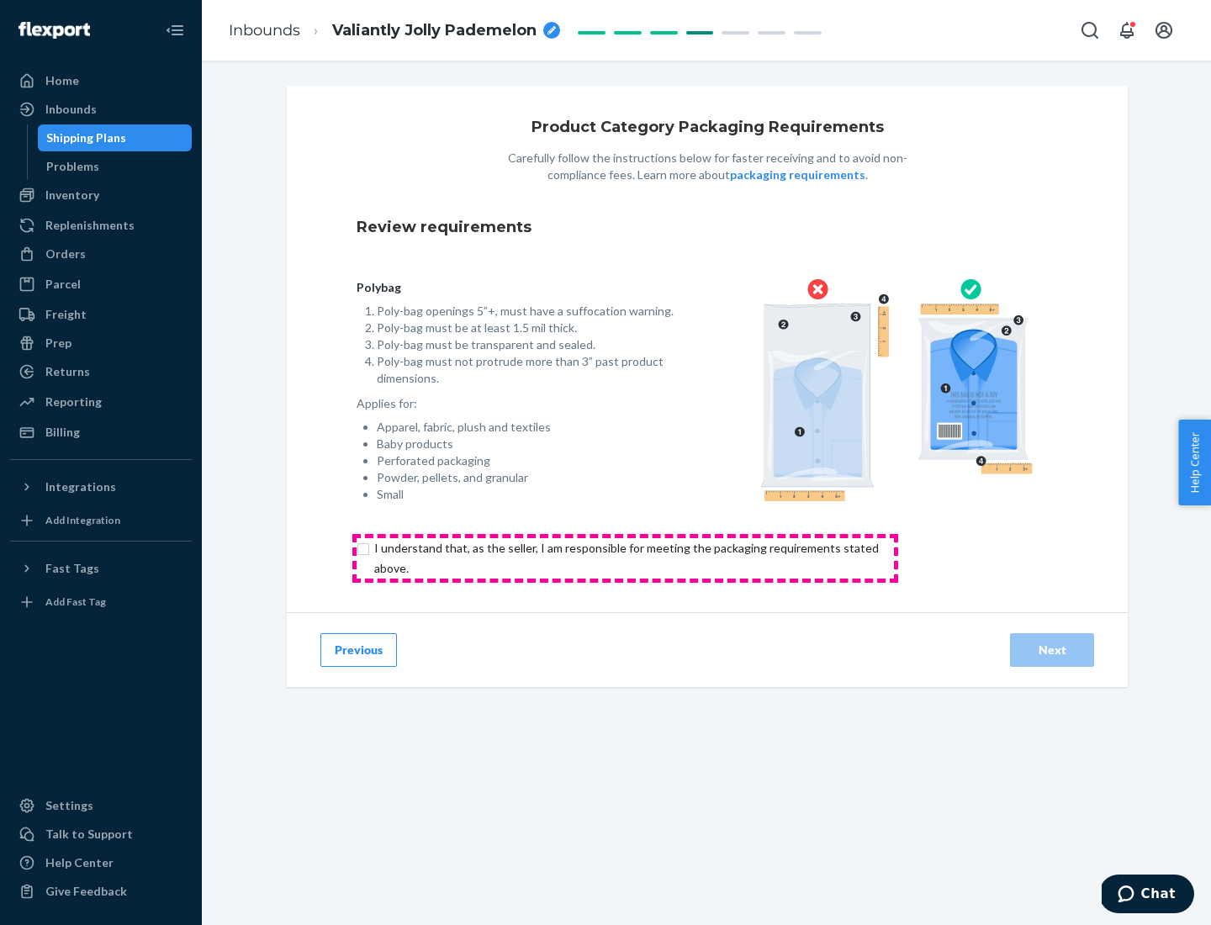
click at [625, 558] on input "checkbox" at bounding box center [636, 558] width 559 height 40
checkbox input "true"
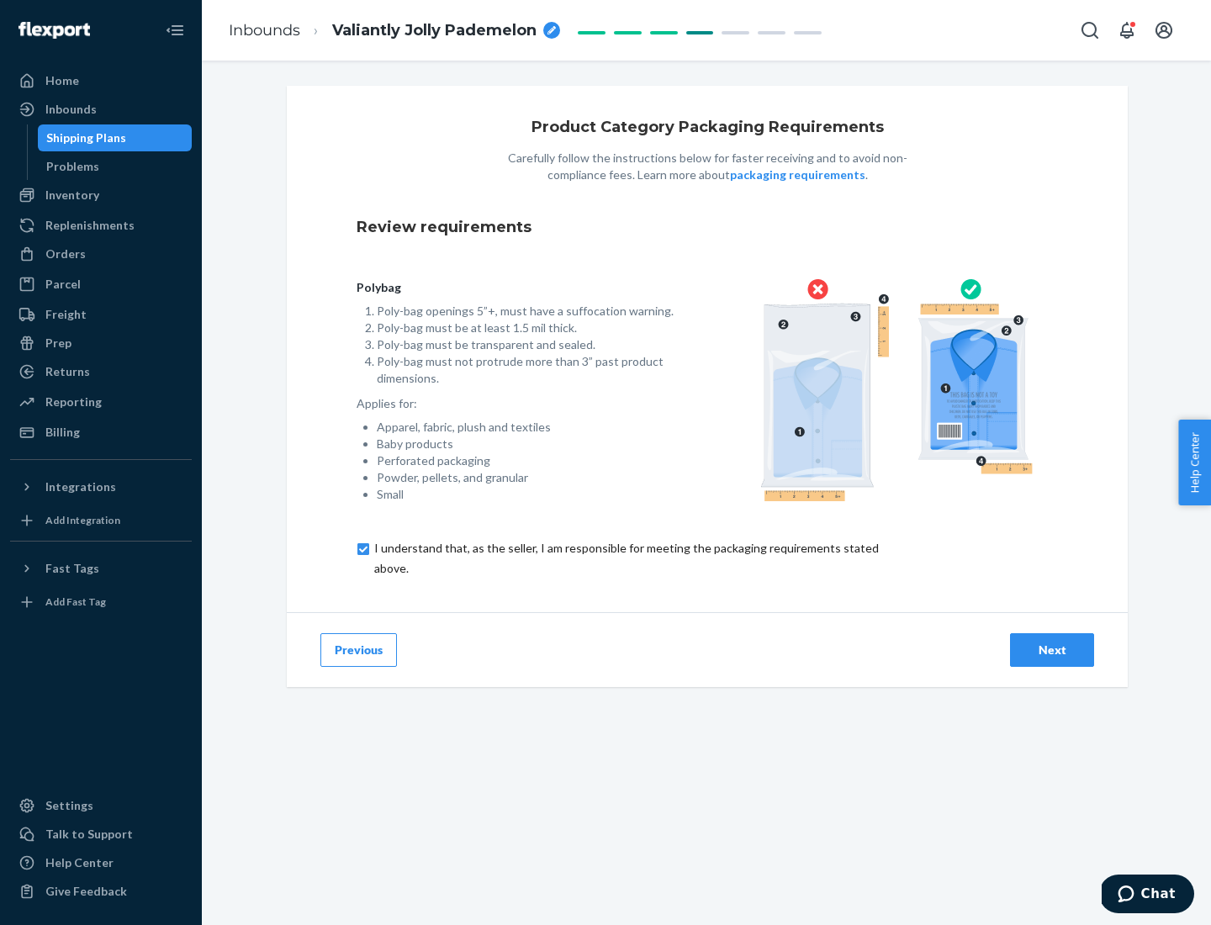
click at [1052, 649] on div "Next" at bounding box center [1053, 650] width 56 height 17
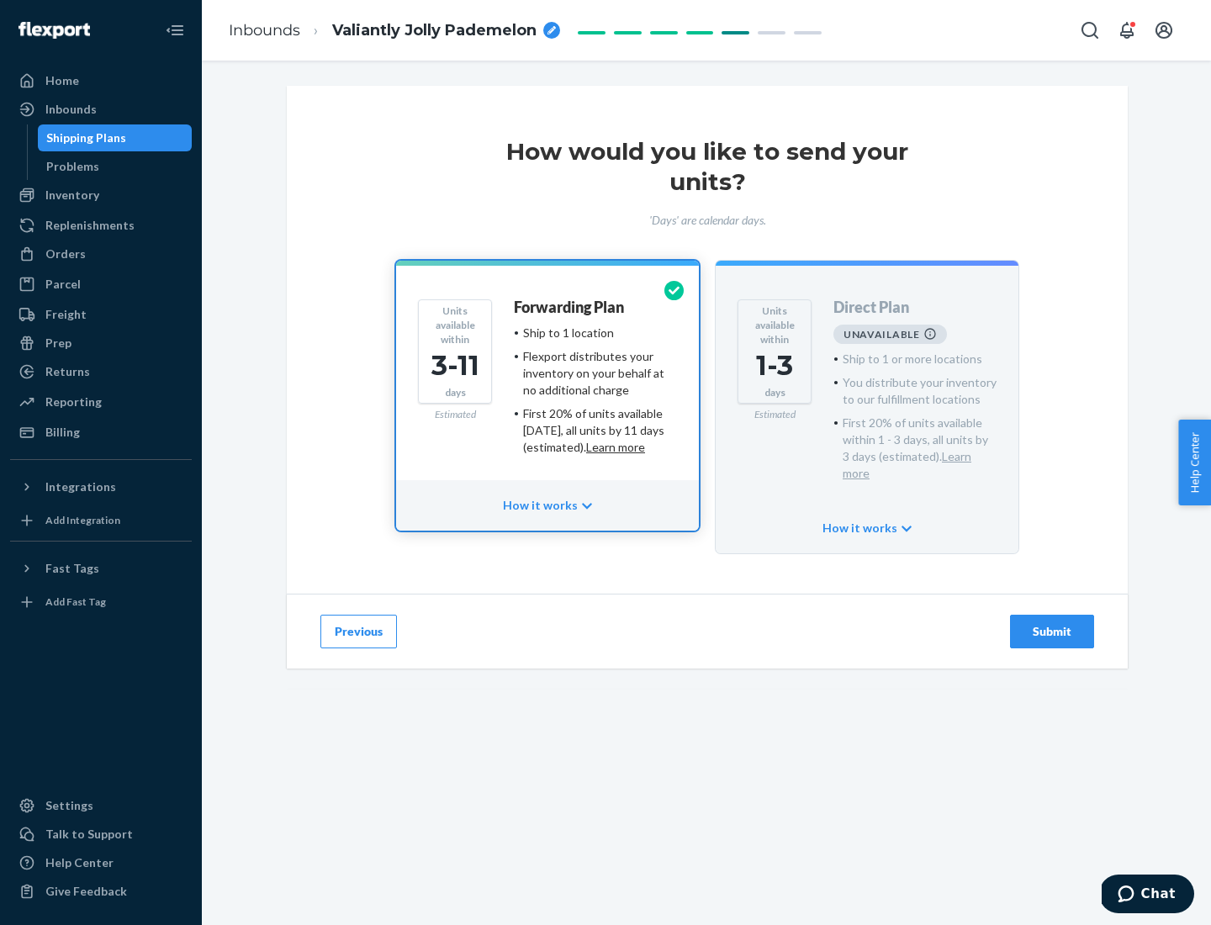
click at [570, 307] on h4 "Forwarding Plan" at bounding box center [569, 307] width 110 height 17
click at [1052, 623] on div "Submit" at bounding box center [1053, 631] width 56 height 17
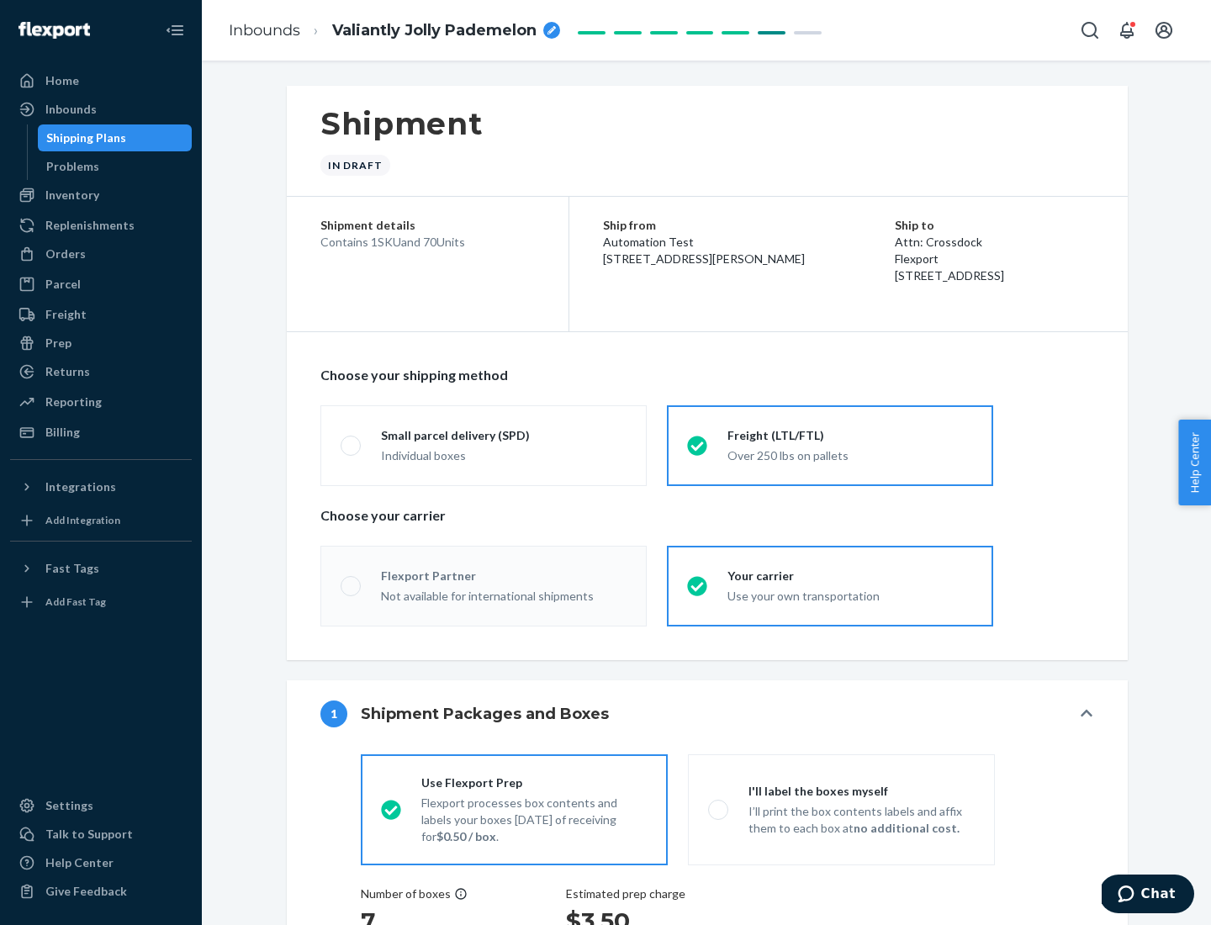
radio input "true"
radio input "false"
radio input "true"
radio input "false"
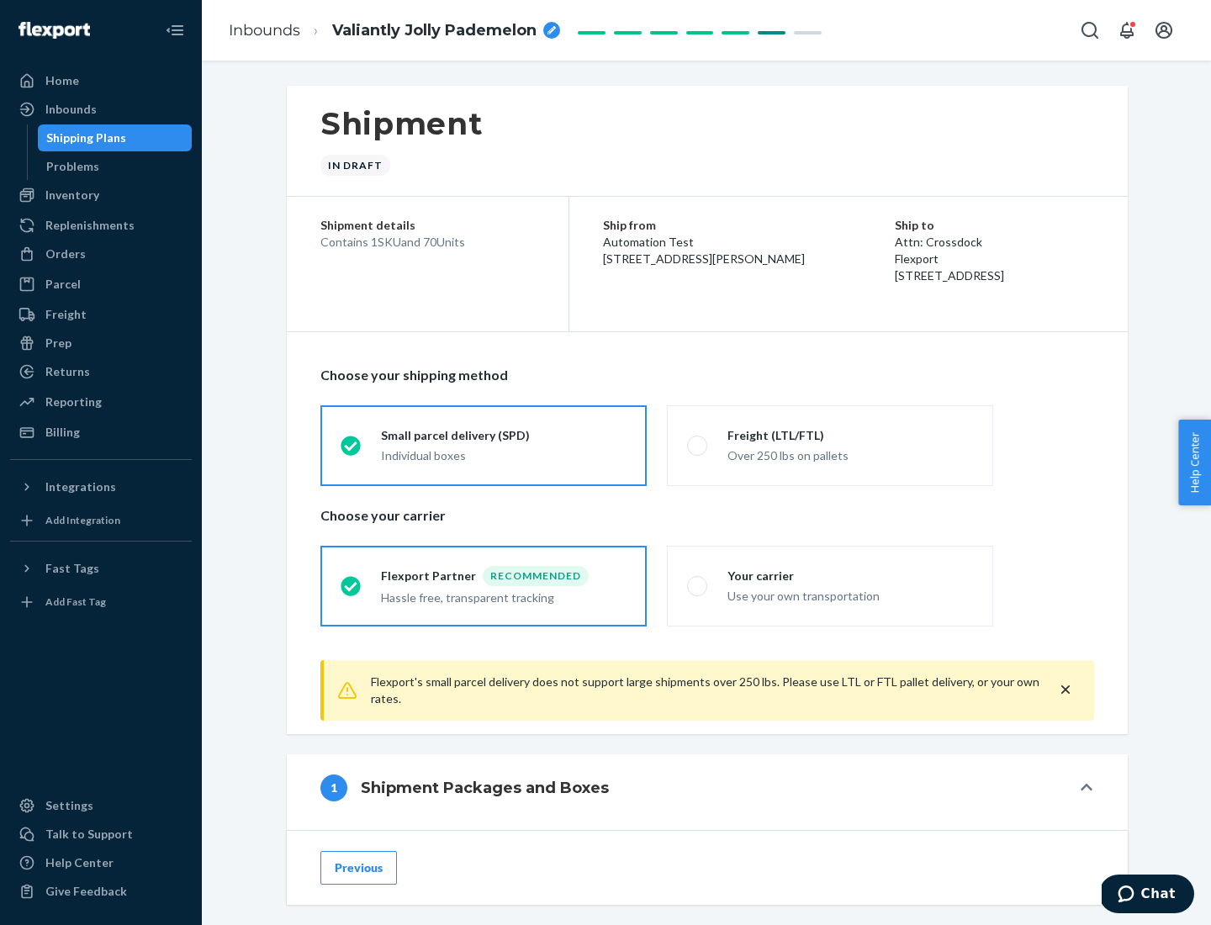
click at [504, 455] on div "Individual boxes" at bounding box center [504, 456] width 246 height 17
click at [352, 451] on input "Small parcel delivery (SPD) Individual boxes" at bounding box center [346, 445] width 11 height 11
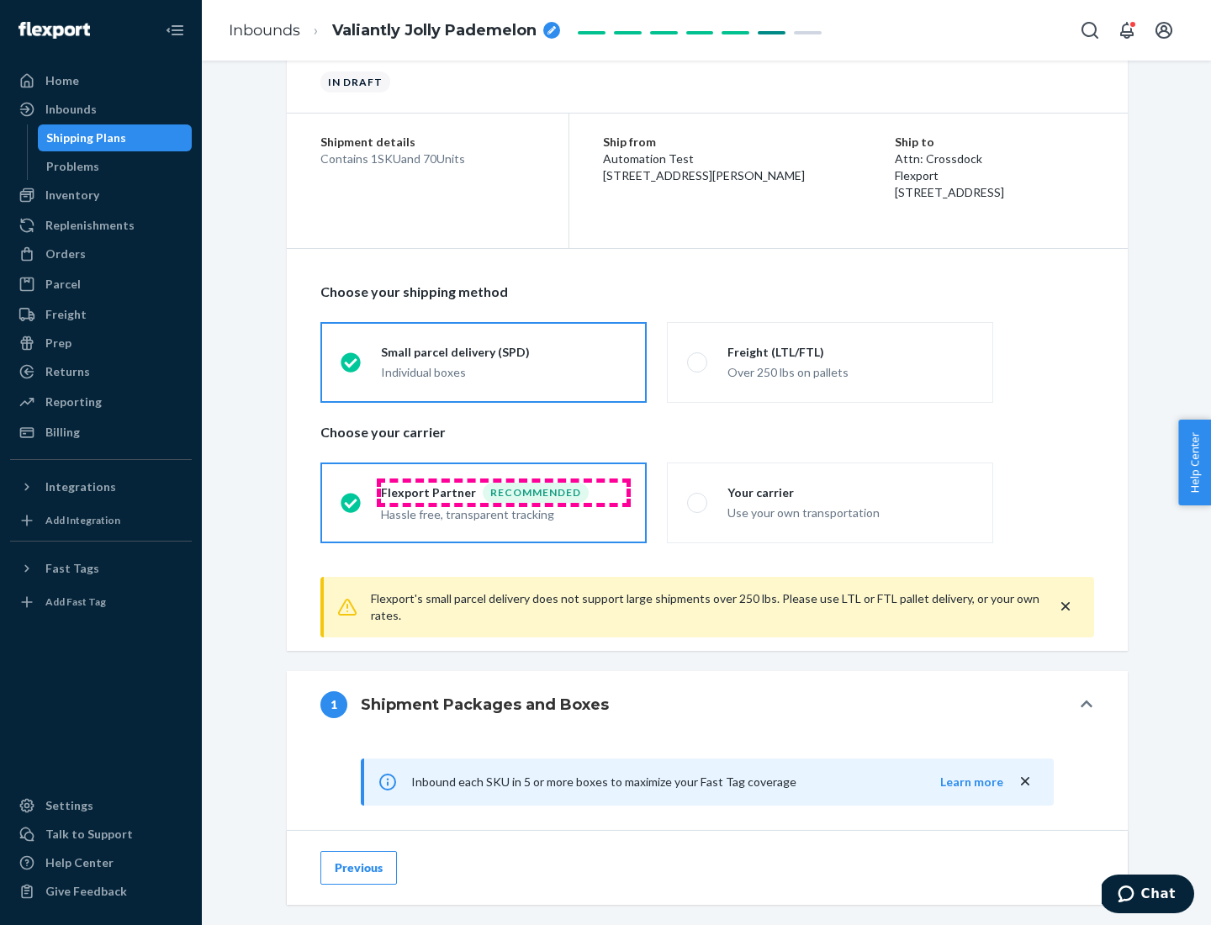
click at [504, 492] on div "Recommended" at bounding box center [536, 493] width 106 height 20
click at [352, 497] on input "Flexport Partner Recommended Hassle free, transparent tracking" at bounding box center [346, 502] width 11 height 11
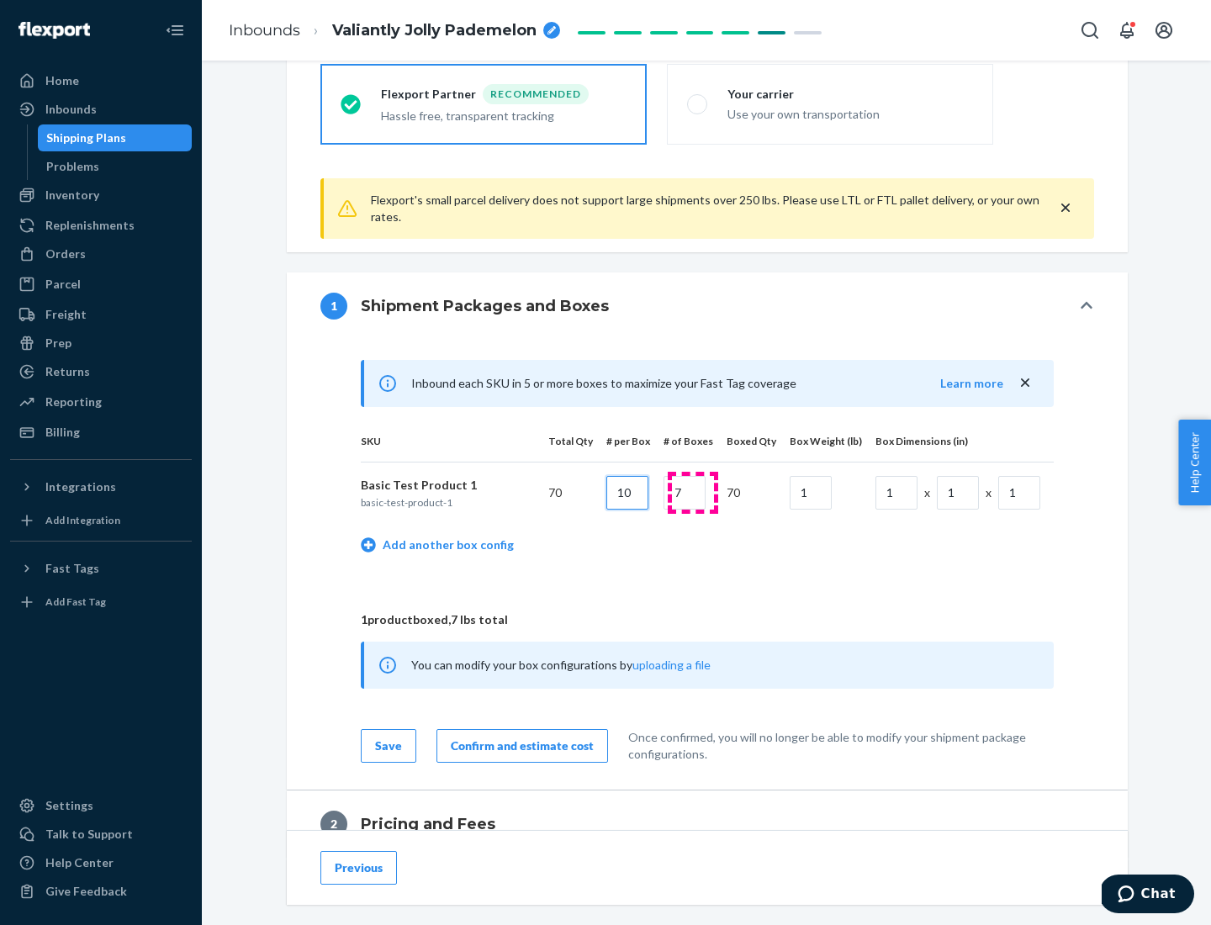
type input "10"
type input "7"
type input "1"
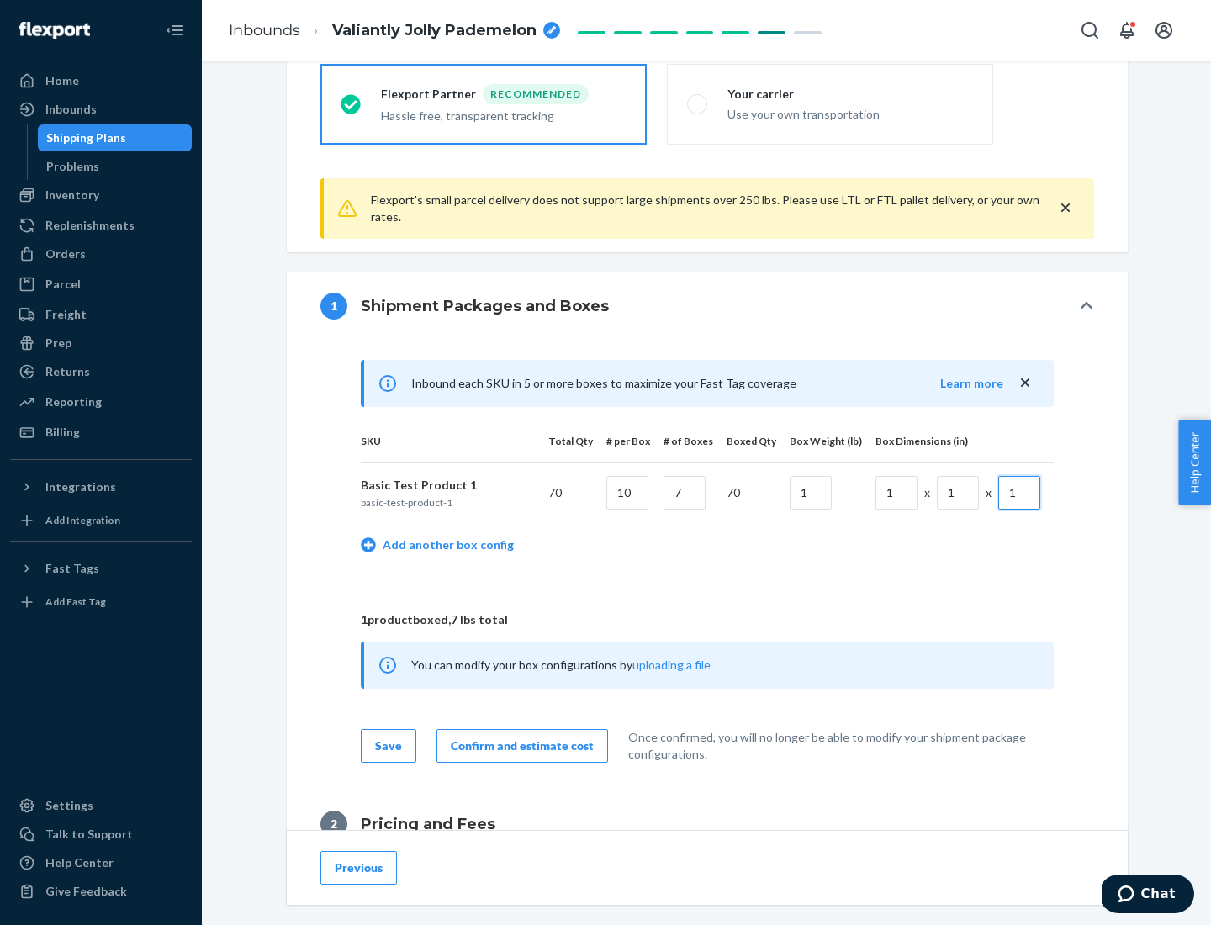
scroll to position [735, 0]
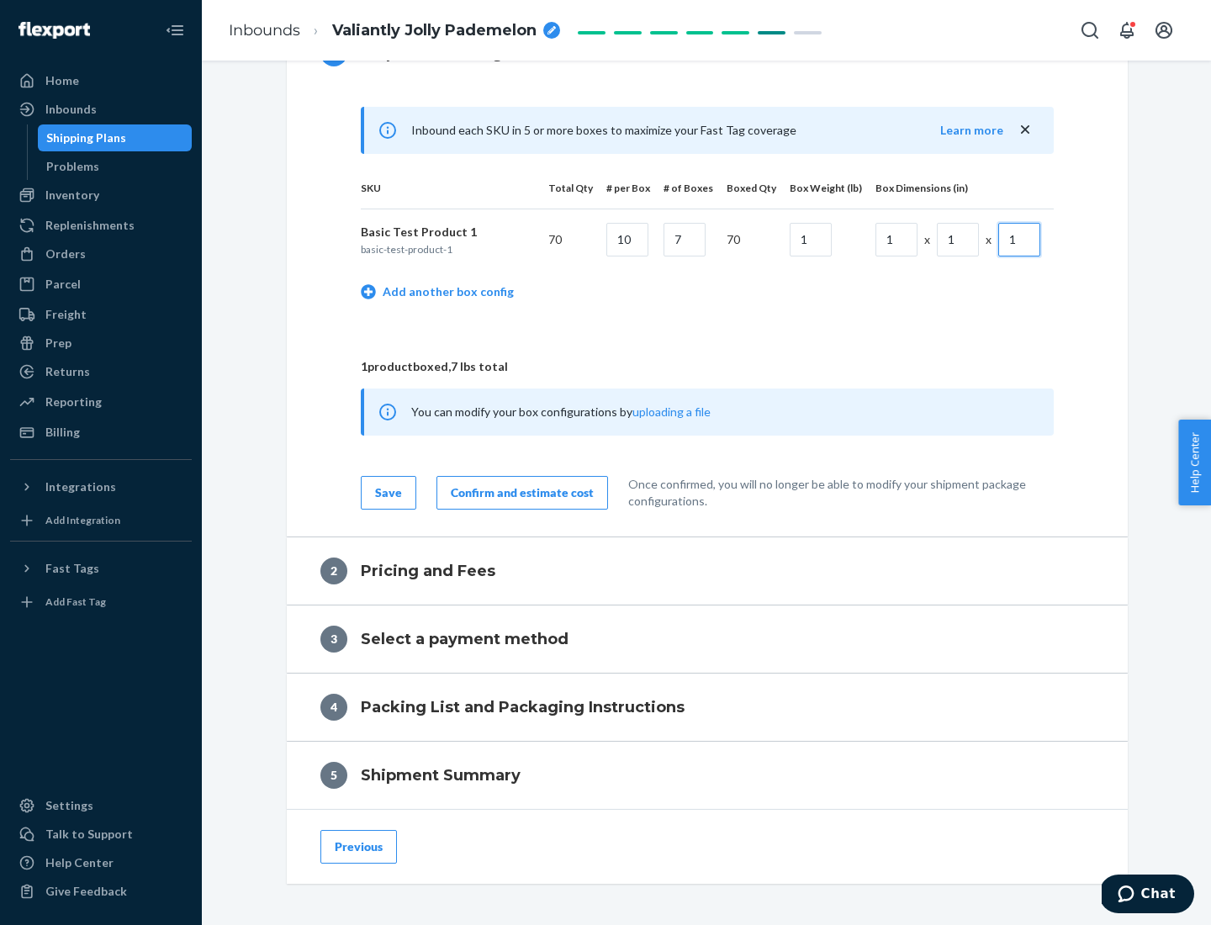
type input "1"
click at [519, 492] on div "Confirm and estimate cost" at bounding box center [522, 493] width 143 height 17
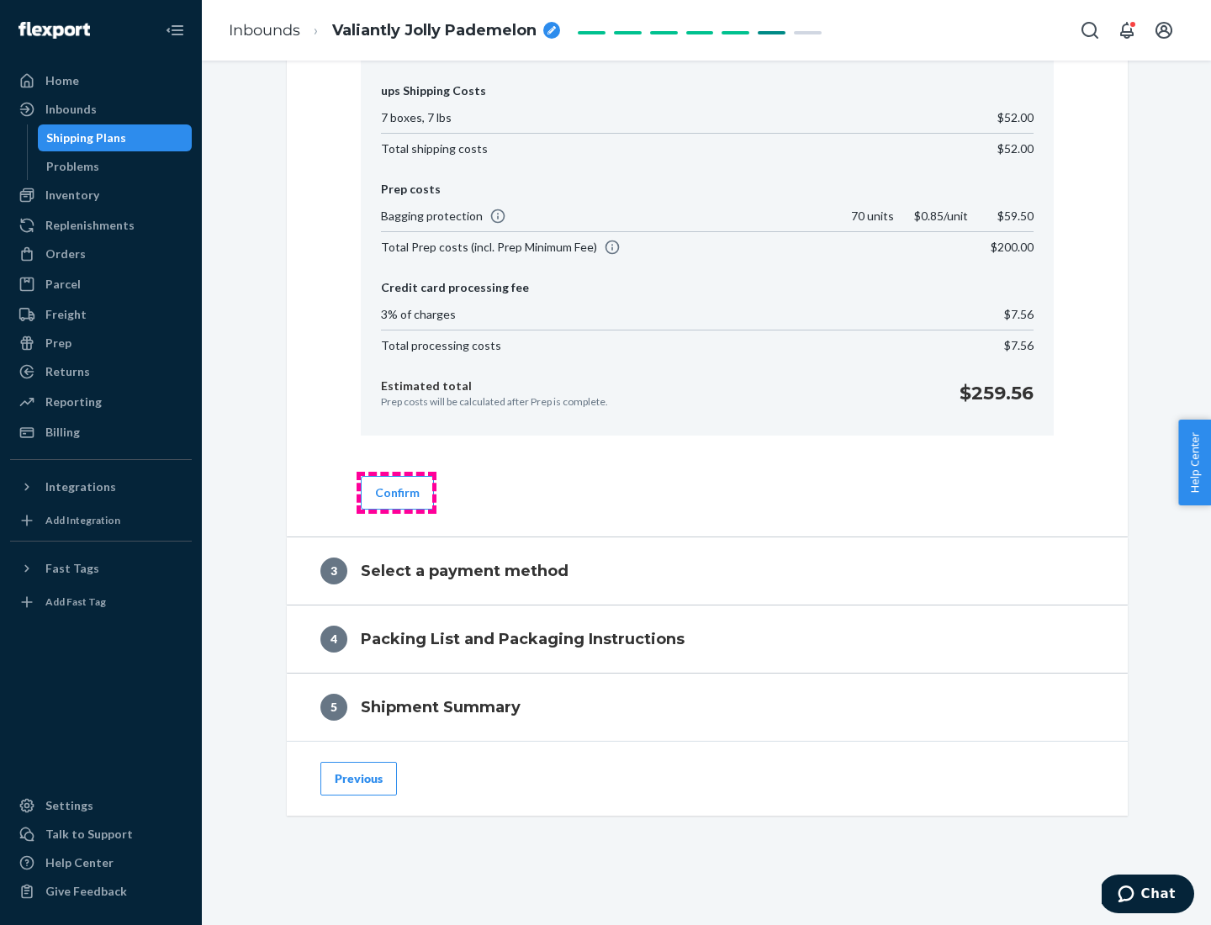
click at [396, 492] on button "Confirm" at bounding box center [397, 493] width 73 height 34
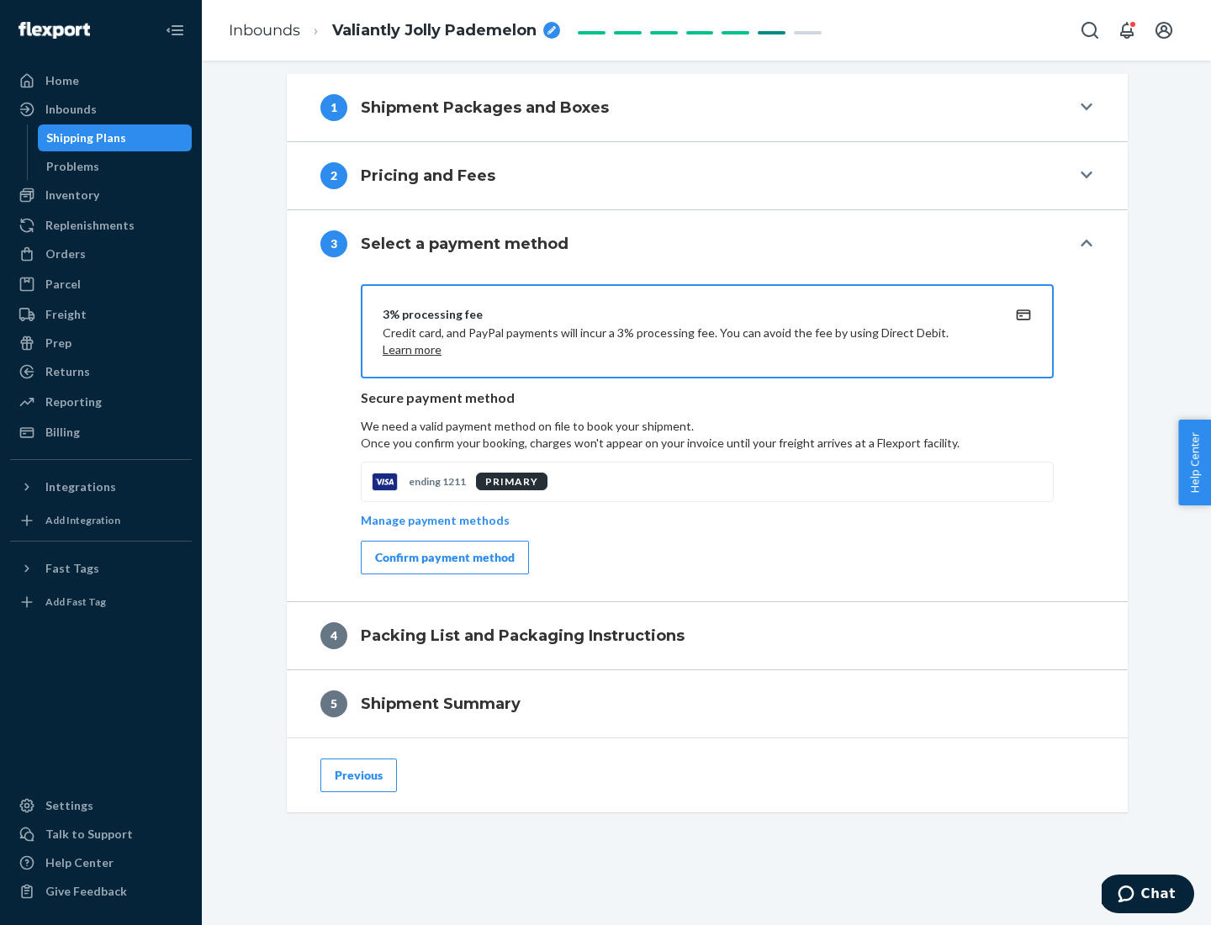
scroll to position [681, 0]
click at [443, 558] on div "Confirm payment method" at bounding box center [445, 557] width 140 height 17
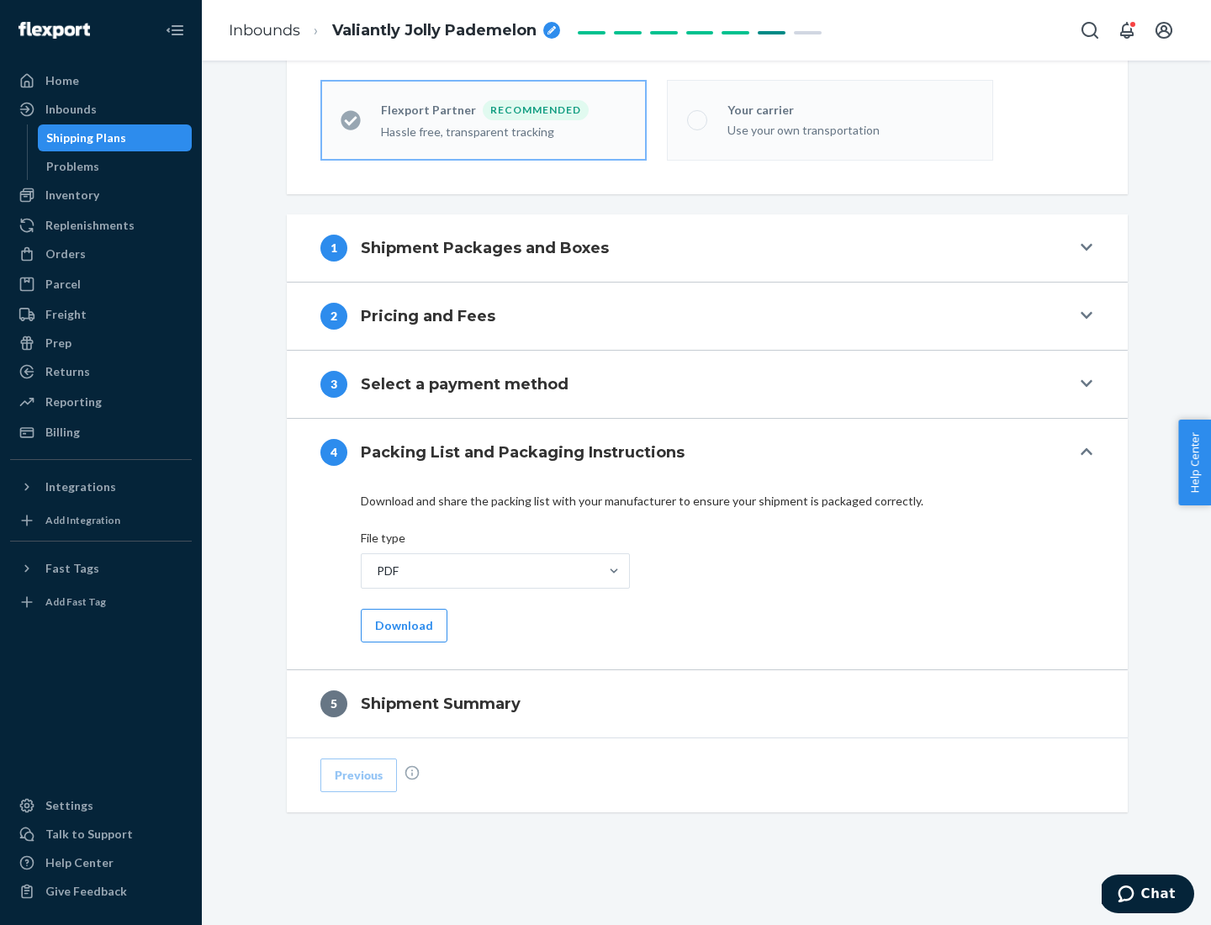
scroll to position [466, 0]
click at [402, 625] on button "Download" at bounding box center [404, 626] width 87 height 34
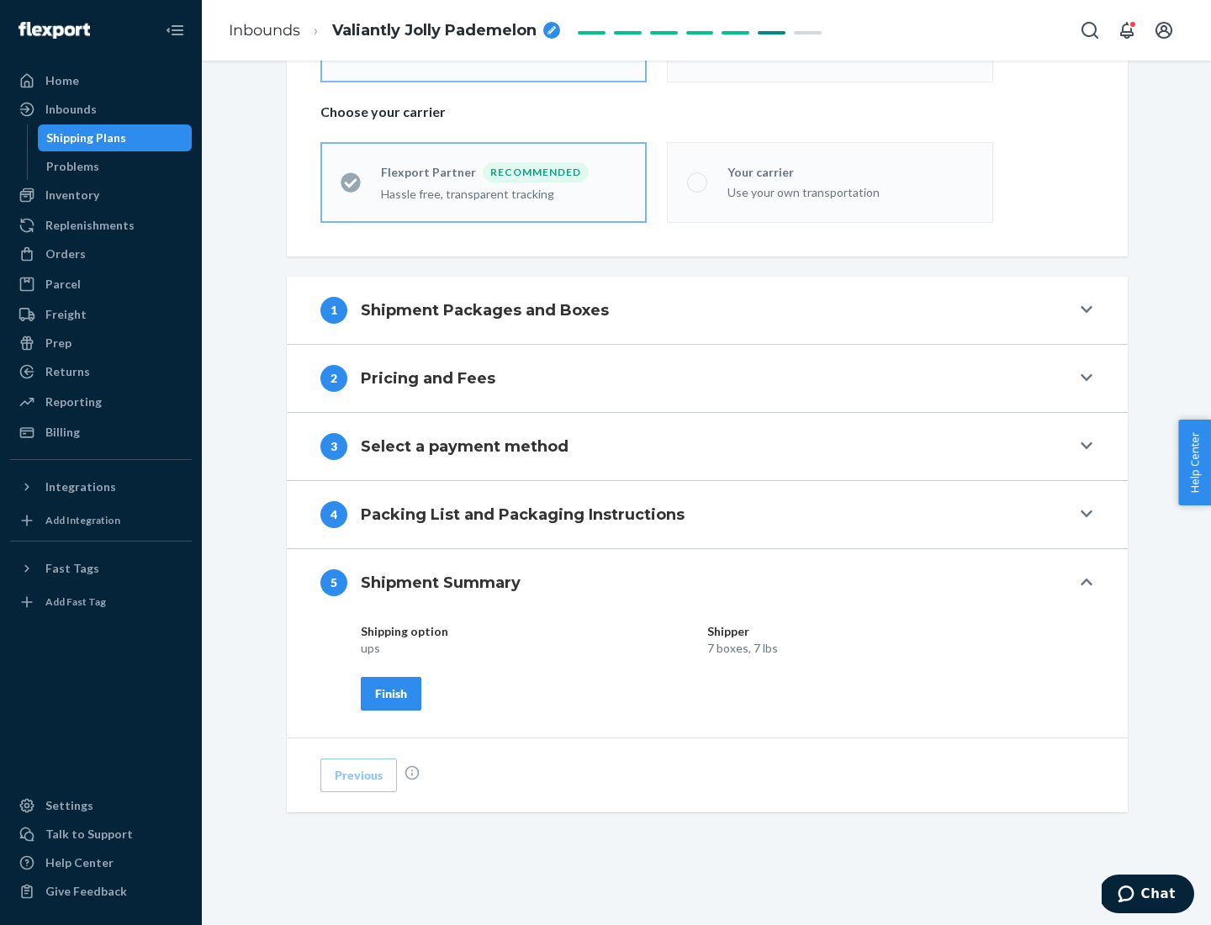
scroll to position [404, 0]
